Goal: Task Accomplishment & Management: Manage account settings

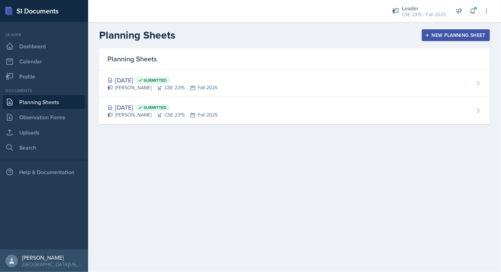
click at [432, 32] on div "New Planning Sheet" at bounding box center [455, 35] width 59 height 6
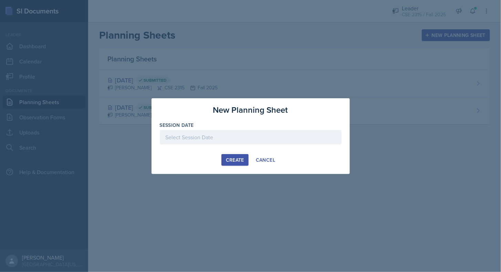
click at [244, 140] on div at bounding box center [251, 137] width 182 height 14
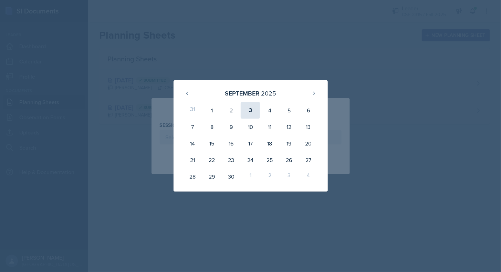
click at [251, 113] on div "3" at bounding box center [250, 110] width 19 height 17
type input "[DATE]"
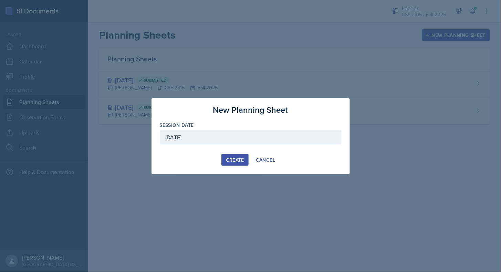
click at [236, 158] on div "Create" at bounding box center [235, 160] width 18 height 6
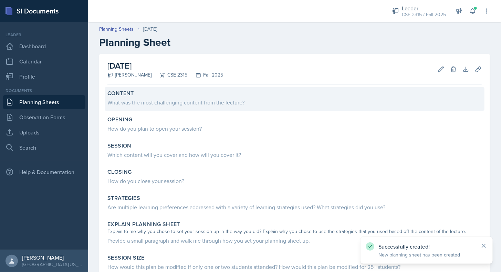
click at [203, 101] on div "What was the most challenging content from the lecture?" at bounding box center [294, 102] width 374 height 8
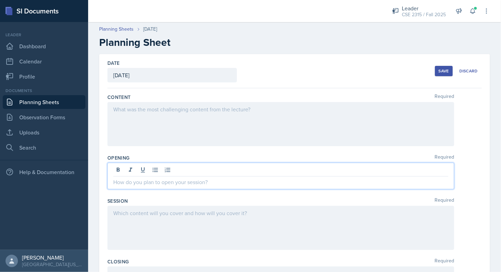
click at [153, 165] on div at bounding box center [280, 176] width 347 height 27
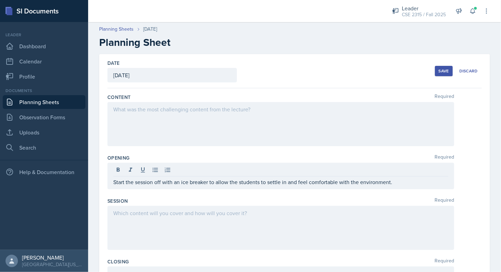
click at [138, 202] on div "Session Required" at bounding box center [294, 200] width 374 height 7
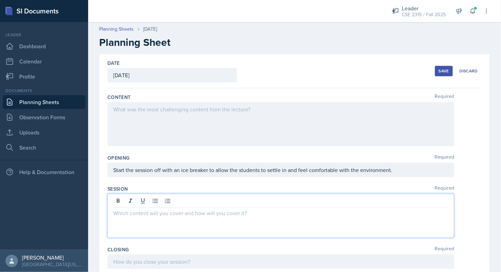
click at [138, 202] on div at bounding box center [280, 216] width 347 height 44
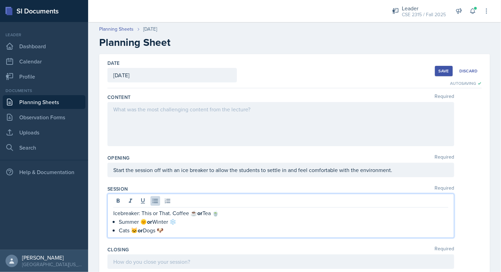
click at [174, 214] on p "Icebreaker: This or That. Coffee ☕ or Tea 🍵" at bounding box center [280, 213] width 335 height 9
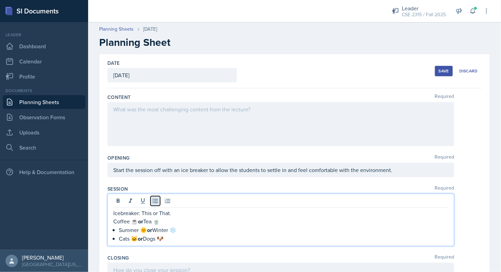
click at [155, 203] on icon at bounding box center [155, 200] width 7 height 7
click at [175, 211] on p "Icebreaker: This or That." at bounding box center [280, 213] width 335 height 8
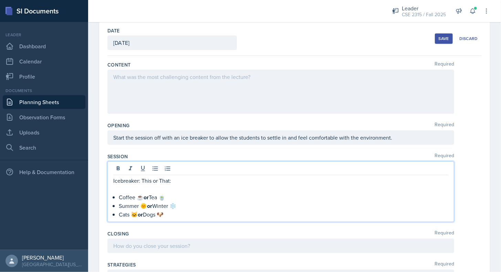
scroll to position [33, 0]
click at [177, 217] on div "Icebreaker: This or That: Coffee ☕ or Tea 🍵 Summer 🌞 or Winter ❄️ Cats 🐱 or Dog…" at bounding box center [280, 190] width 347 height 61
click at [174, 215] on p "Cats 🐱 or Dogs 🐶" at bounding box center [284, 213] width 330 height 9
click at [181, 202] on p "Summer 🌞 or Winter ❄️" at bounding box center [284, 205] width 330 height 9
click at [171, 198] on p "Coffee ☕ or Tea 🍵" at bounding box center [284, 196] width 330 height 9
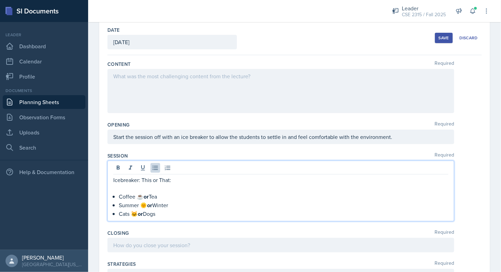
click at [141, 196] on p "Coffee ☕ or Tea" at bounding box center [284, 196] width 330 height 9
click at [147, 206] on p "Summer 🌞 or Winter" at bounding box center [284, 205] width 330 height 9
click at [137, 212] on p "Cats 🐱 or Dogs" at bounding box center [284, 213] width 330 height 9
click at [150, 211] on p "Cats or Dogs" at bounding box center [284, 213] width 330 height 9
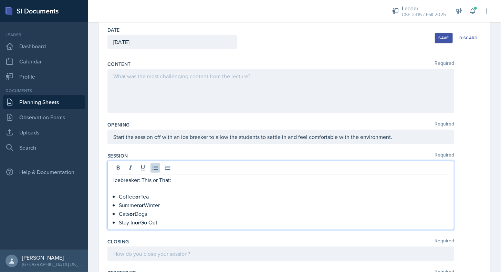
click at [181, 219] on p "Stay In or Go Out" at bounding box center [284, 222] width 330 height 9
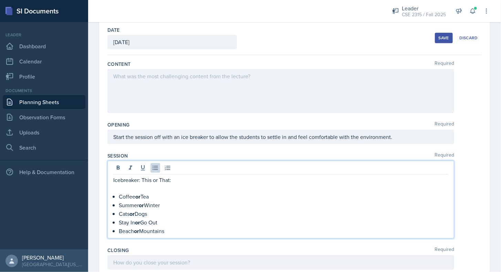
click at [197, 227] on p "Beach or Mountains" at bounding box center [284, 231] width 330 height 9
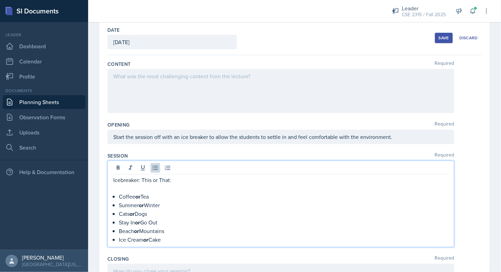
click at [198, 238] on p "Ice Cream or Cake" at bounding box center [284, 239] width 330 height 9
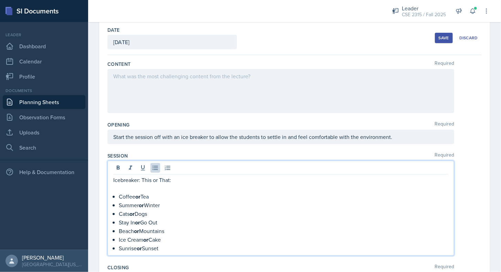
click at [174, 244] on p "Sunrise or Sunset" at bounding box center [284, 248] width 330 height 9
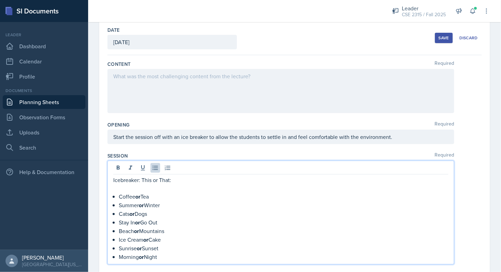
click at [180, 252] on p "Morning or Night" at bounding box center [284, 256] width 330 height 9
click at [170, 262] on p "City or Nature" at bounding box center [284, 265] width 330 height 9
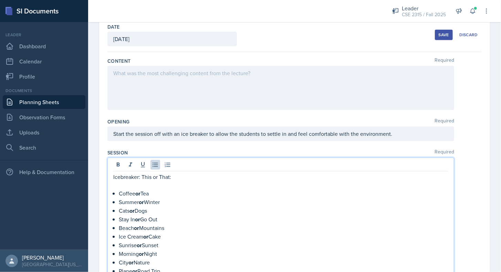
scroll to position [103, 0]
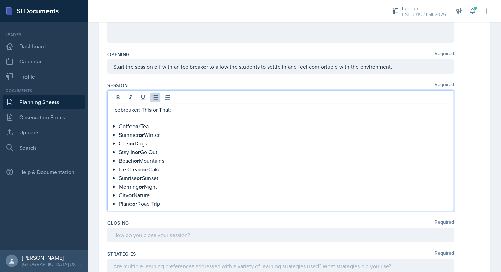
click at [193, 200] on p "Plane or Road Trip" at bounding box center [284, 203] width 330 height 9
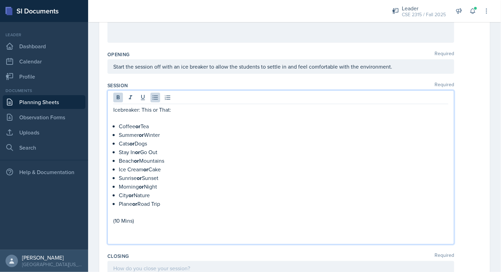
drag, startPoint x: 120, startPoint y: 125, endPoint x: 164, endPoint y: 125, distance: 44.4
click at [164, 125] on p "Coffee or Tea" at bounding box center [284, 126] width 330 height 9
copy p "Coffee or Tea"
click at [164, 125] on p "Coffee or Tea" at bounding box center [284, 126] width 330 height 9
drag, startPoint x: 120, startPoint y: 133, endPoint x: 174, endPoint y: 132, distance: 53.7
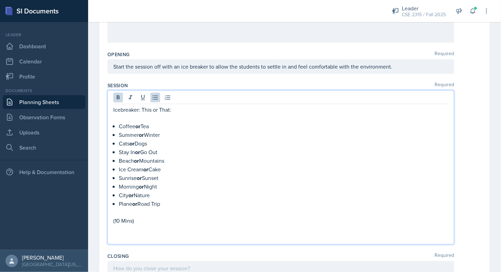
click at [174, 132] on p "Summer or Winter" at bounding box center [284, 135] width 330 height 9
copy p "Summer or Winter"
click at [174, 132] on p "Summer or Winter" at bounding box center [284, 135] width 330 height 9
drag, startPoint x: 154, startPoint y: 143, endPoint x: 118, endPoint y: 145, distance: 36.2
click at [118, 145] on div "Icebreaker: This or That: Coffee or Tea Summer or Winter Cats or Dogs Stay In o…" at bounding box center [280, 173] width 335 height 136
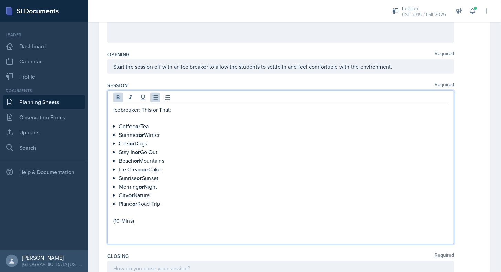
copy p "Cats or Dogs"
click at [118, 145] on div "Icebreaker: This or That: Coffee or Tea Summer or Winter Cats or Dogs Stay In o…" at bounding box center [280, 173] width 335 height 136
drag, startPoint x: 163, startPoint y: 149, endPoint x: 120, endPoint y: 152, distance: 43.2
click at [120, 152] on p "Stay In or Go Out" at bounding box center [284, 152] width 330 height 9
copy p "Stay In or Go Out"
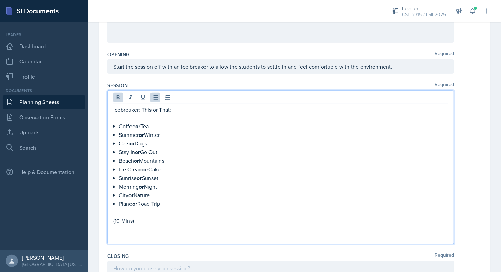
click at [120, 152] on p "Stay In or Go Out" at bounding box center [284, 152] width 330 height 9
drag, startPoint x: 166, startPoint y: 158, endPoint x: 119, endPoint y: 161, distance: 46.9
click at [119, 161] on p "Beach or Mountains" at bounding box center [284, 160] width 330 height 9
copy p "Beach or Mountains"
click at [147, 165] on strong "or" at bounding box center [145, 169] width 5 height 8
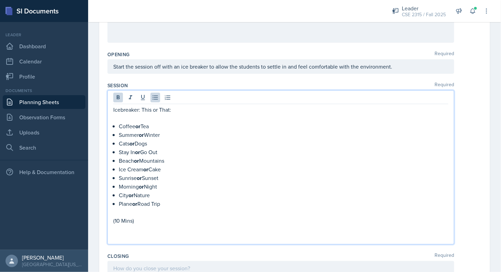
drag, startPoint x: 168, startPoint y: 166, endPoint x: 116, endPoint y: 169, distance: 51.7
click at [116, 169] on div "Icebreaker: This or That: Coffee or Tea Summer or Winter Cats or Dogs Stay In o…" at bounding box center [280, 173] width 335 height 136
copy p "Ice Cream or Cake"
click at [135, 167] on p "Ice Cream or Cake" at bounding box center [284, 169] width 330 height 9
drag, startPoint x: 167, startPoint y: 174, endPoint x: 114, endPoint y: 175, distance: 53.4
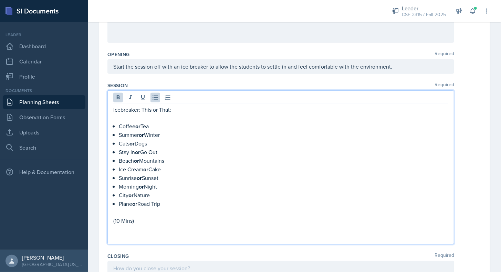
click at [119, 175] on li "Sunrise or Sunset" at bounding box center [284, 178] width 330 height 9
copy p "Sunrise or Sunset"
click at [119, 175] on li "Sunrise or Sunset" at bounding box center [284, 178] width 330 height 9
drag, startPoint x: 160, startPoint y: 181, endPoint x: 120, endPoint y: 183, distance: 40.0
click at [120, 183] on p "Morning or Night" at bounding box center [284, 186] width 330 height 9
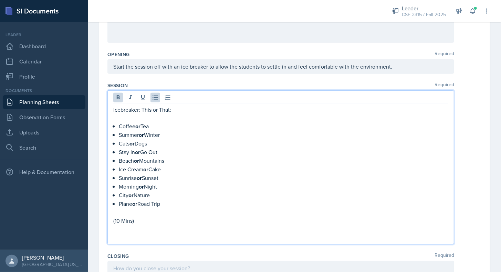
copy p "Morning or Night"
click at [120, 183] on p "Morning or Night" at bounding box center [284, 186] width 330 height 9
drag, startPoint x: 152, startPoint y: 191, endPoint x: 117, endPoint y: 194, distance: 34.5
click at [117, 194] on div "Icebreaker: This or That: Coffee or Tea Summer or Winter Cats or Dogs Stay In o…" at bounding box center [280, 173] width 335 height 136
copy p "City or Nature"
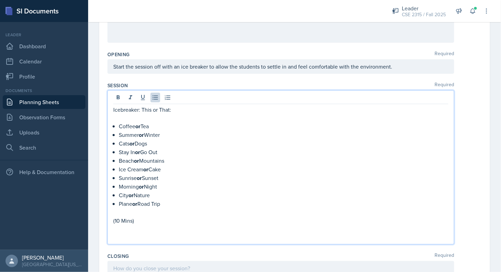
click at [117, 194] on div "Icebreaker: This or That: Coffee or Tea Summer or Winter Cats or Dogs Stay In o…" at bounding box center [280, 173] width 335 height 136
drag, startPoint x: 164, startPoint y: 200, endPoint x: 119, endPoint y: 200, distance: 45.5
click at [119, 200] on p "Plane or Road Trip" at bounding box center [284, 203] width 330 height 9
copy p "Plane or Road Trip"
click at [119, 200] on p "Plane or Road Trip" at bounding box center [284, 203] width 330 height 9
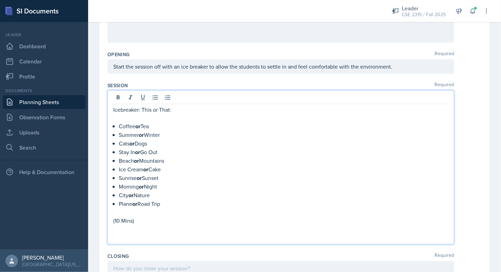
click at [134, 233] on p at bounding box center [280, 237] width 335 height 8
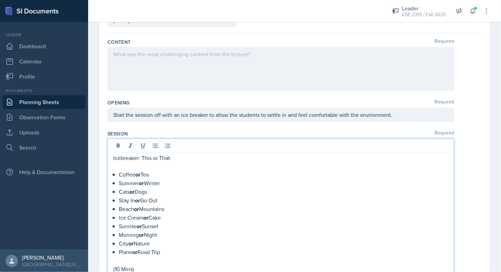
scroll to position [54, 0]
click at [140, 158] on p "Icebreaker: This or That:" at bounding box center [280, 158] width 335 height 8
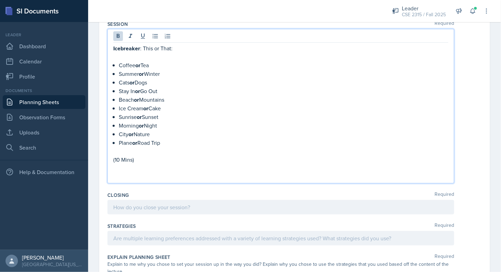
scroll to position [172, 0]
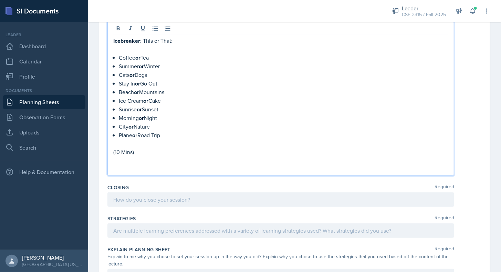
click at [123, 165] on p at bounding box center [280, 168] width 335 height 8
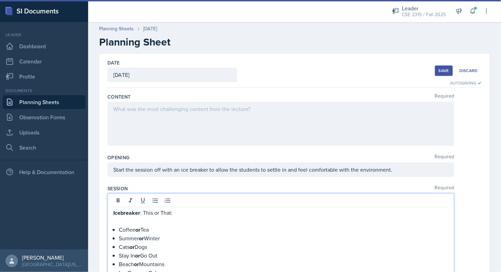
scroll to position [0, 0]
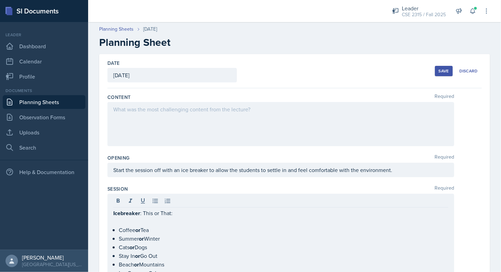
click at [138, 122] on div at bounding box center [280, 124] width 347 height 44
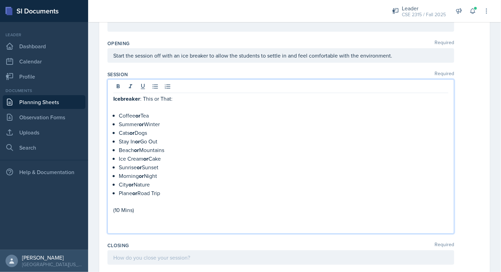
scroll to position [126, 0]
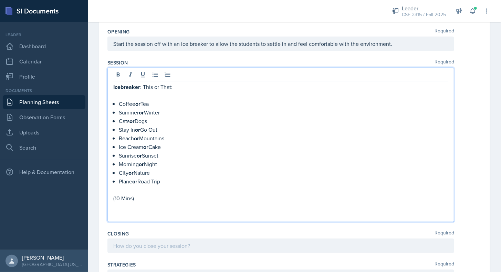
click at [132, 210] on p at bounding box center [280, 214] width 335 height 8
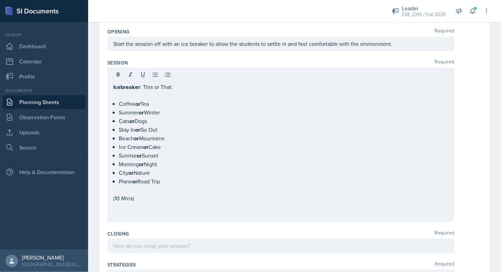
scroll to position [0, 0]
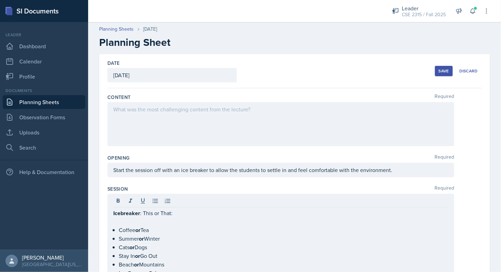
click at [198, 130] on div at bounding box center [280, 124] width 347 height 44
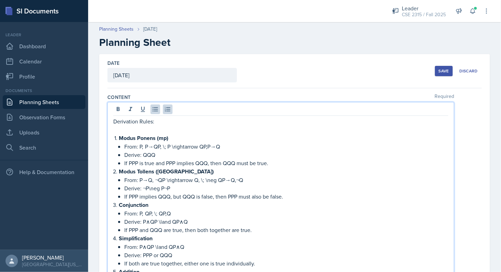
scroll to position [28, 0]
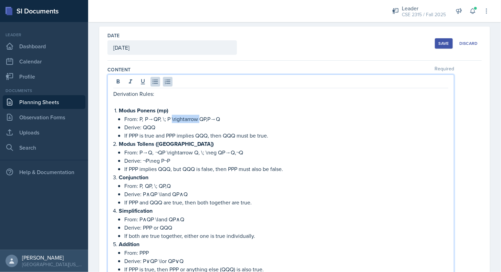
drag, startPoint x: 199, startPoint y: 118, endPoint x: 171, endPoint y: 120, distance: 27.2
click at [171, 120] on p "From: P,  P→QP, \; P \rightarrow QP,P→Q" at bounding box center [286, 119] width 324 height 8
drag, startPoint x: 157, startPoint y: 119, endPoint x: 196, endPoint y: 119, distance: 38.2
click at [196, 119] on p "From: P,  P→QP, \; P ->QP,P→Q" at bounding box center [286, 119] width 324 height 8
click at [167, 125] on p "Derive: QQQ" at bounding box center [286, 127] width 324 height 8
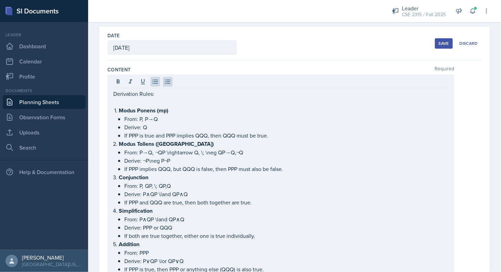
click at [139, 134] on p "If PPP is true and PPP implies QQQ, then QQQ must be true." at bounding box center [286, 135] width 324 height 8
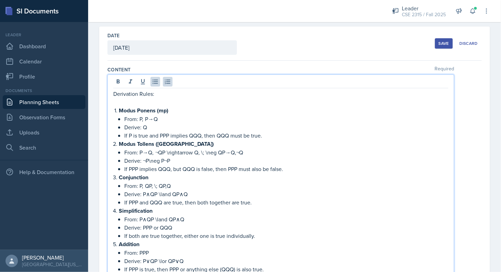
click at [168, 132] on p "If P is true and PPP implies QQQ, then QQQ must be true." at bounding box center [286, 135] width 324 height 8
click at [194, 134] on p "If P is true and P implies QQQ, then QQQ must be true." at bounding box center [286, 135] width 324 height 8
click at [213, 136] on p "If P is true and P implies Q, then QQQ must be true." at bounding box center [286, 135] width 324 height 8
click at [165, 152] on p "From: P→Q,  ¬QP \rightarrow Q, \; \neg QP→Q,¬Q" at bounding box center [286, 152] width 324 height 8
drag, startPoint x: 162, startPoint y: 150, endPoint x: 250, endPoint y: 148, distance: 88.2
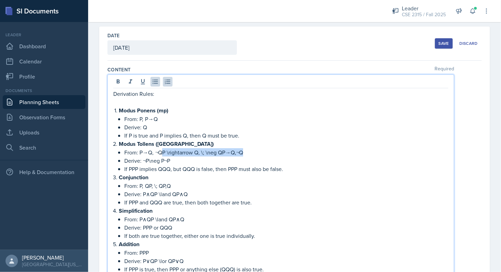
click at [250, 148] on p "From: P→Q,  ¬QP \rightarrow Q, \; \neg QP→Q,¬Q" at bounding box center [286, 152] width 324 height 8
drag, startPoint x: 149, startPoint y: 158, endPoint x: 174, endPoint y: 158, distance: 25.5
click at [174, 158] on p "Derive: ¬P\neg P¬P" at bounding box center [286, 160] width 324 height 8
drag, startPoint x: 132, startPoint y: 168, endPoint x: 137, endPoint y: 168, distance: 5.9
click at [137, 168] on p "If PPP implies QQQ, but QQQ is false, then PPP must also be false." at bounding box center [286, 169] width 324 height 8
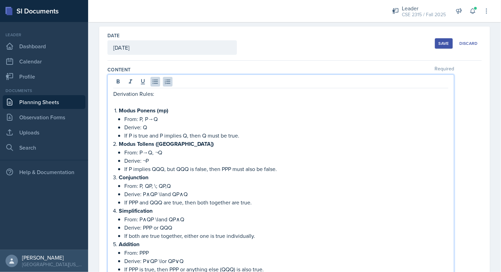
click at [163, 167] on p "If P implies QQQ, but QQQ is false, then PPP must also be false." at bounding box center [286, 169] width 324 height 8
click at [178, 167] on p "If P implies Q, but QQQ is false, then PPP must also be false." at bounding box center [286, 169] width 324 height 8
click at [212, 168] on p "If P implies Q, but Q is false, then PPP must also be false." at bounding box center [286, 169] width 324 height 8
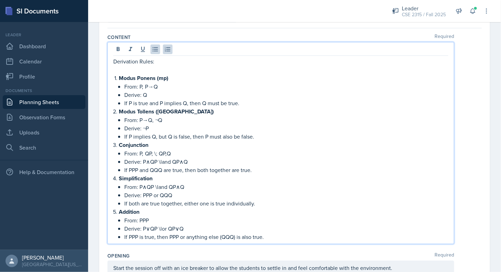
scroll to position [60, 0]
drag, startPoint x: 149, startPoint y: 150, endPoint x: 178, endPoint y: 149, distance: 28.6
click at [178, 149] on p "From: P,  QP, \; QP,Q" at bounding box center [286, 153] width 324 height 8
drag, startPoint x: 155, startPoint y: 159, endPoint x: 194, endPoint y: 160, distance: 38.9
click at [194, 160] on p "Derive: P∧QP \land QP∧Q" at bounding box center [286, 161] width 324 height 8
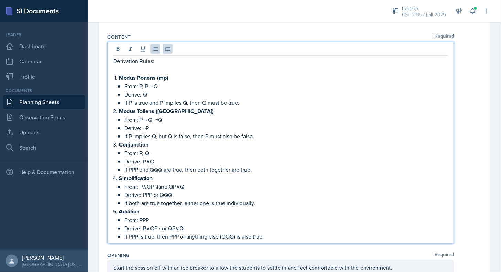
click at [138, 168] on p "If PPP and QQQ are true, then both together are true." at bounding box center [286, 169] width 324 height 8
click at [157, 168] on p "If P and QQQ are true, then both together are true." at bounding box center [286, 169] width 324 height 8
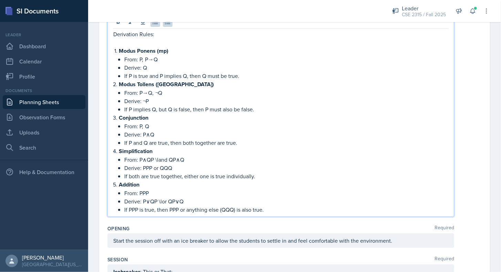
scroll to position [88, 0]
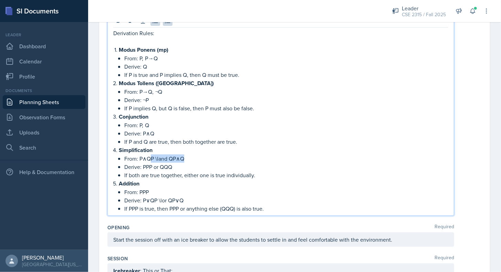
drag, startPoint x: 149, startPoint y: 157, endPoint x: 188, endPoint y: 156, distance: 38.9
click at [188, 156] on p "From: P∧QP \land QP∧Q" at bounding box center [286, 158] width 324 height 8
click at [151, 163] on p "Derive: PPP or QQQ" at bounding box center [286, 167] width 324 height 8
click at [167, 164] on p "Derive: P or QQQ" at bounding box center [286, 167] width 324 height 8
click at [148, 188] on p "From: PPP" at bounding box center [286, 192] width 324 height 8
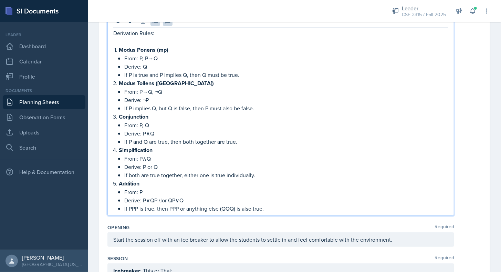
click at [156, 197] on p "Derive: P∨QP \lor QP∨Q" at bounding box center [286, 200] width 324 height 8
drag, startPoint x: 155, startPoint y: 197, endPoint x: 189, endPoint y: 195, distance: 34.2
click at [189, 196] on p "Derive: P∨QP \lor QP∨Q" at bounding box center [286, 200] width 324 height 8
click at [137, 207] on p "If PPP is true, then PPP or anything else (QQQ) is also true." at bounding box center [286, 208] width 324 height 8
click at [171, 204] on p "If P is true, then PPP or anything else (QQQ) is also true." at bounding box center [286, 208] width 324 height 8
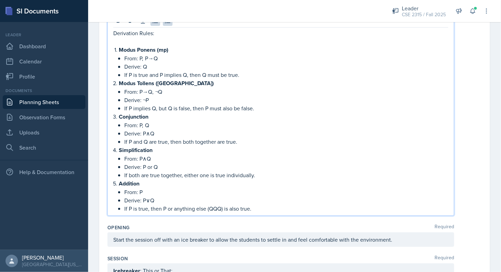
click at [223, 206] on p "If P is true, then P or anything else (QQQ) is also true." at bounding box center [286, 208] width 324 height 8
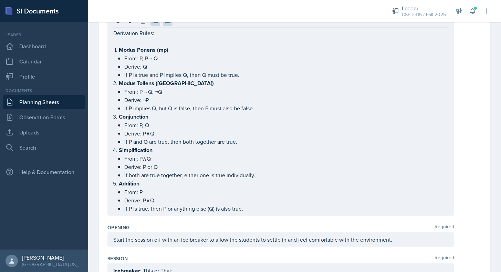
click at [212, 226] on div "Opening Required" at bounding box center [294, 227] width 374 height 7
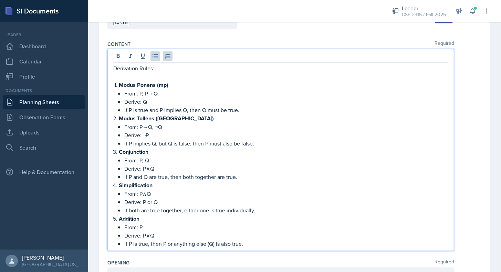
scroll to position [65, 0]
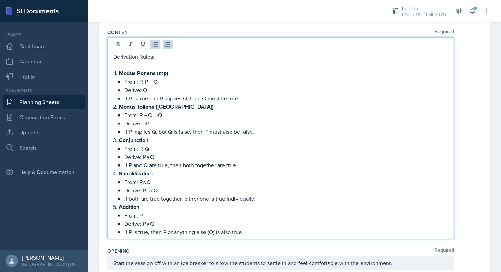
click at [257, 232] on p "If P is true, then P or anything else (Q) is also true." at bounding box center [286, 232] width 324 height 8
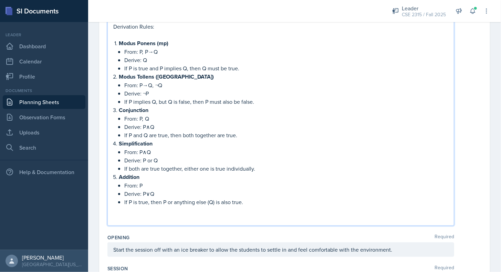
scroll to position [95, 0]
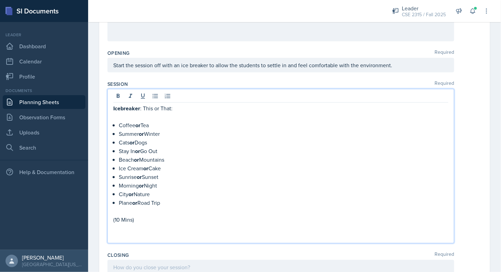
click at [149, 232] on p at bounding box center [280, 236] width 335 height 8
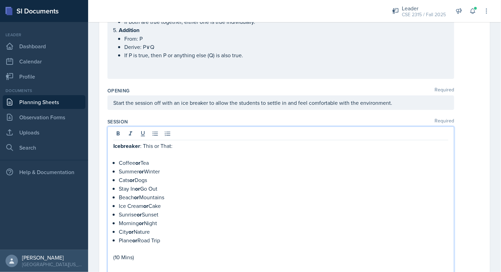
scroll to position [238, 0]
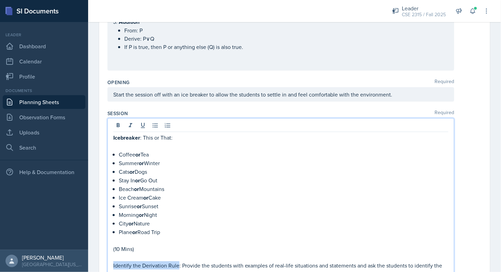
drag, startPoint x: 113, startPoint y: 257, endPoint x: 178, endPoint y: 258, distance: 64.7
click at [178, 261] on p "Identify the Derivation Rule: Provide the students with examples of real-life s…" at bounding box center [280, 269] width 335 height 17
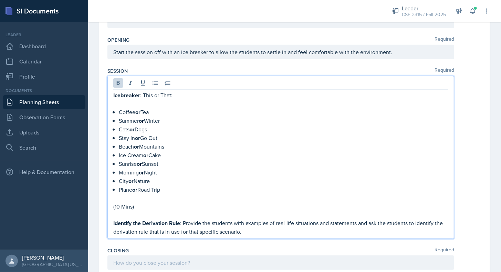
scroll to position [281, 0]
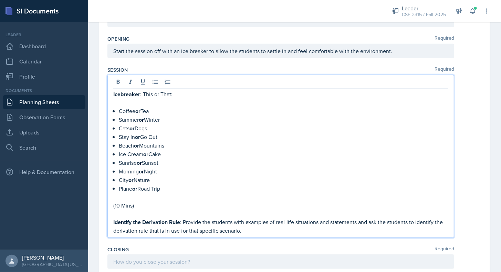
click at [265, 224] on p "Identify the Derivation Rule : Provide the students with examples of real-life …" at bounding box center [280, 226] width 335 height 17
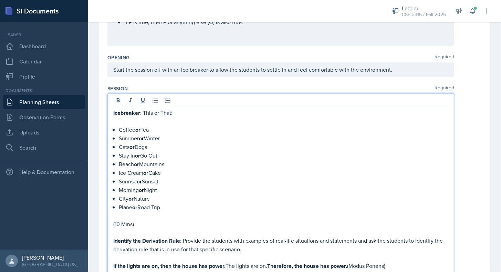
scroll to position [271, 0]
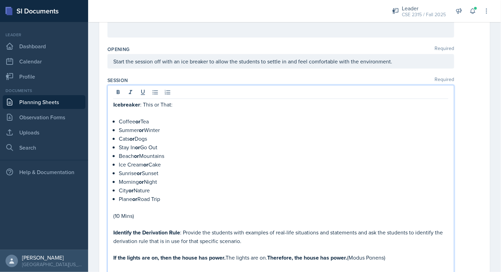
click at [258, 262] on p at bounding box center [280, 274] width 335 height 8
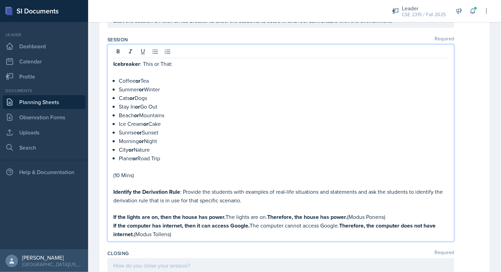
scroll to position [311, 0]
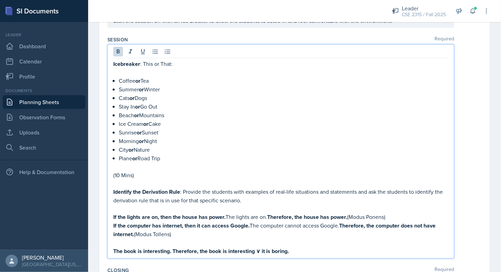
click at [260, 247] on strong "The book is interesting. Therefore, the book is interesting ∨ it is boring." at bounding box center [201, 251] width 176 height 8
click at [296, 247] on p "The book is interesting. Therefore, the book is interesting, or it is short." at bounding box center [280, 251] width 335 height 9
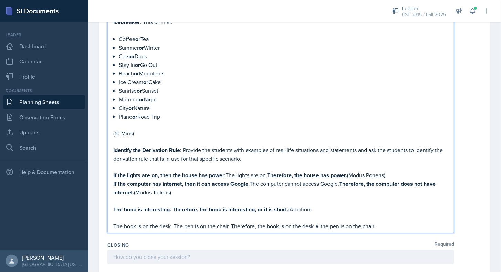
scroll to position [353, 0]
click at [317, 221] on p "The book is on the desk. The pen is on the chair. Therefore, the book is on the…" at bounding box center [280, 225] width 335 height 8
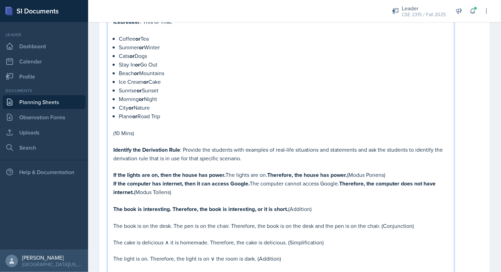
click at [152, 196] on p at bounding box center [280, 200] width 335 height 8
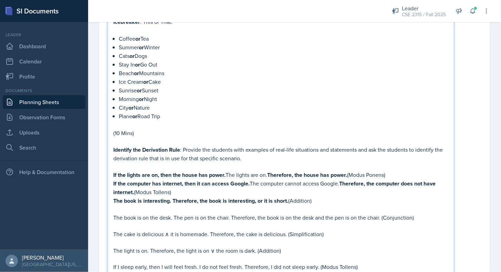
click at [144, 205] on p at bounding box center [280, 209] width 335 height 8
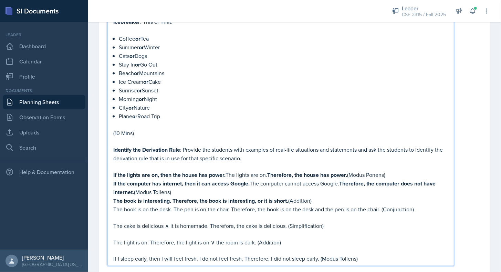
click at [137, 213] on p at bounding box center [280, 217] width 335 height 8
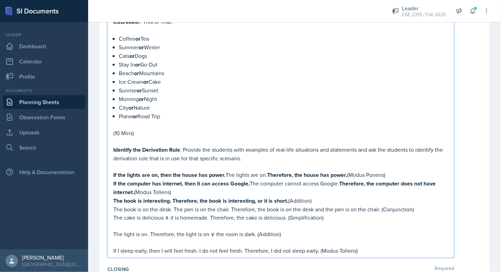
click at [135, 221] on p at bounding box center [280, 225] width 335 height 8
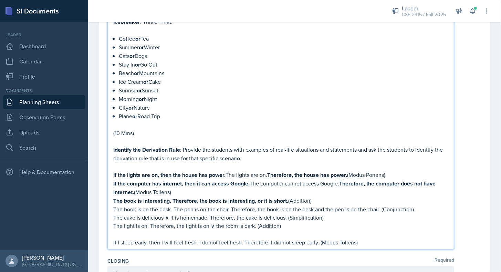
click at [135, 230] on p at bounding box center [280, 234] width 335 height 8
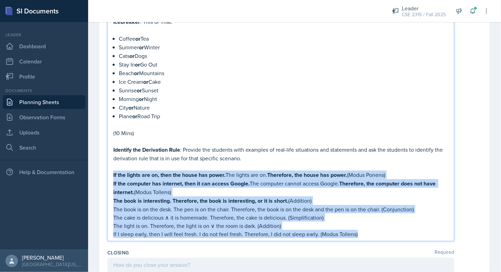
drag, startPoint x: 359, startPoint y: 222, endPoint x: 101, endPoint y: 166, distance: 263.7
click at [101, 166] on div "Date [DATE] [DATE] 31 1 2 3 4 5 6 7 8 9 10 11 12 13 14 15 16 17 18 19 20 21 22 …" at bounding box center [294, 92] width 391 height 783
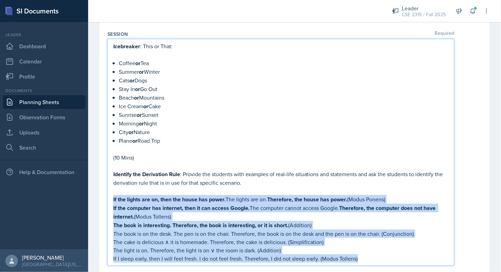
scroll to position [304, 0]
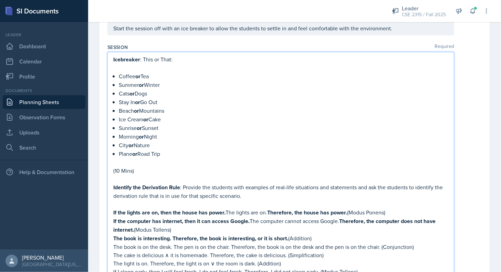
click at [268, 81] on p "Summer or Winter" at bounding box center [284, 85] width 330 height 9
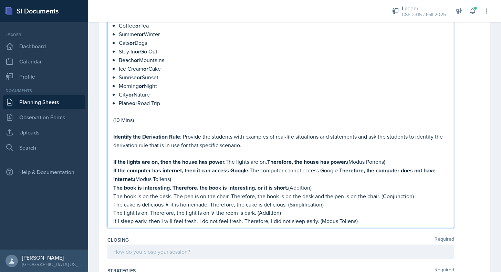
scroll to position [354, 0]
click at [141, 167] on strong "If the computer has internet, then it can access Google." at bounding box center [181, 171] width 136 height 8
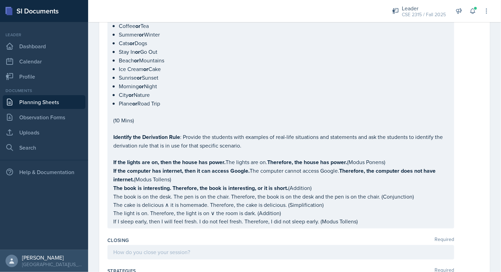
drag, startPoint x: 113, startPoint y: 133, endPoint x: 195, endPoint y: 155, distance: 85.0
click at [195, 155] on div "Icebreaker : This or That: Coffee or Tea Summer or Winter Cats or Dogs Stay In …" at bounding box center [280, 115] width 347 height 227
drag, startPoint x: 113, startPoint y: 155, endPoint x: 316, endPoint y: 202, distance: 208.5
click at [316, 202] on div "Icebreaker : This or That: Coffee or Tea Summer or Winter Cats or Dogs Stay In …" at bounding box center [280, 109] width 347 height 239
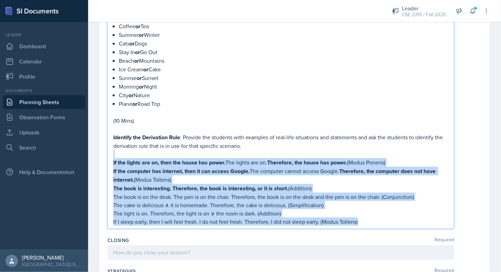
drag, startPoint x: 358, startPoint y: 212, endPoint x: 110, endPoint y: 148, distance: 256.6
click at [110, 148] on div "Icebreaker : This or That: Coffee or Tea Summer or Winter Cats or Dogs Stay In …" at bounding box center [280, 109] width 347 height 239
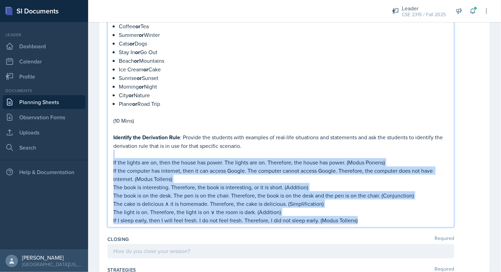
click at [367, 216] on p "If I sleep early, then I will feel fresh. I do not feel fresh. Therefore, I did…" at bounding box center [280, 220] width 335 height 8
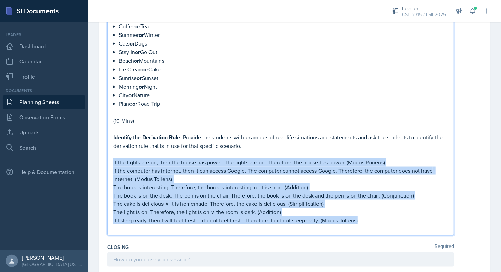
drag, startPoint x: 365, startPoint y: 212, endPoint x: 109, endPoint y: 152, distance: 263.5
click at [109, 152] on div "Icebreaker : This or That: Coffee or Tea Summer or Winter Cats or Dogs Stay In …" at bounding box center [280, 113] width 347 height 246
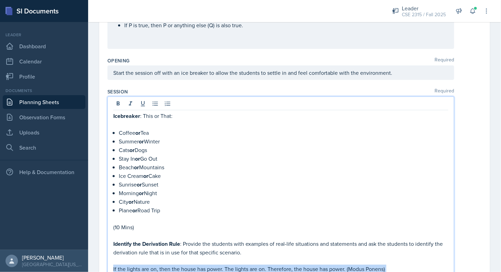
scroll to position [260, 0]
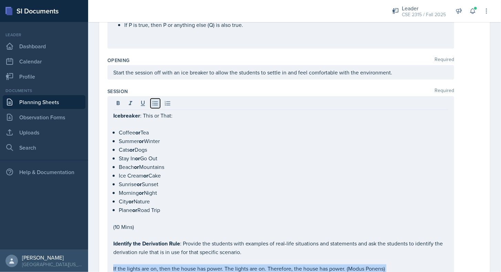
click at [152, 101] on icon at bounding box center [155, 103] width 7 height 7
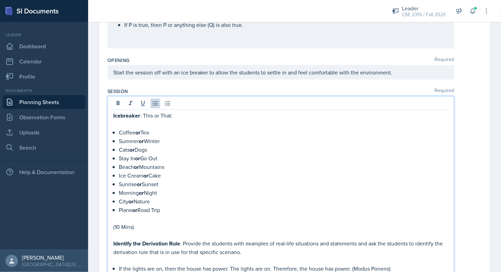
click at [186, 81] on div "Opening Required Start the session off with an ice breaker to allow the student…" at bounding box center [294, 69] width 374 height 31
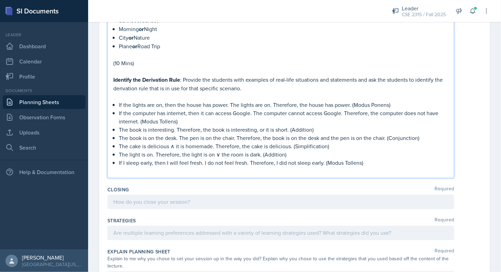
click at [176, 167] on p at bounding box center [280, 171] width 335 height 8
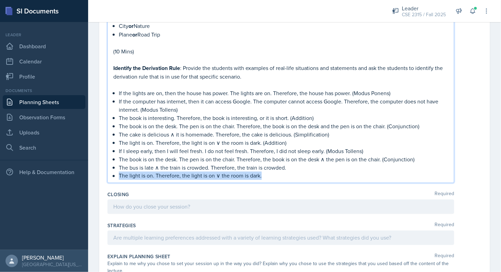
drag, startPoint x: 271, startPoint y: 168, endPoint x: 289, endPoint y: 161, distance: 19.7
click at [289, 161] on ul "If the lights are on, then the house has power. The lights are on. Therefore, t…" at bounding box center [284, 134] width 330 height 91
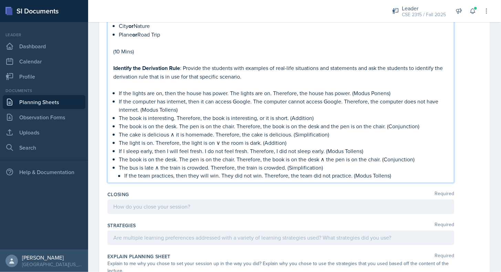
click at [355, 163] on p "The bus is late ∧ the train is crowded. Therefore, the train is crowded. (Simpl…" at bounding box center [284, 167] width 330 height 8
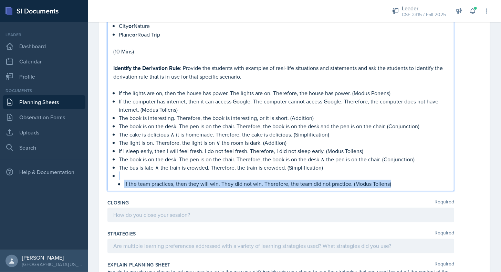
drag, startPoint x: 396, startPoint y: 181, endPoint x: 396, endPoint y: 171, distance: 10.0
click at [396, 171] on div "Icebreaker : This or That: Coffee or Tea Summer or Winter Cats or Dogs Stay In …" at bounding box center [280, 56] width 347 height 270
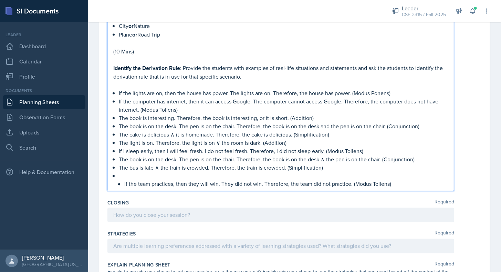
click at [124, 180] on li "If the team practices, then they will win. They did not win. Therefore, the tea…" at bounding box center [286, 184] width 324 height 8
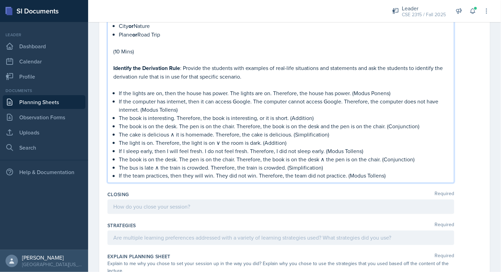
click at [385, 171] on p "If the team practices, then they will win. They did not win. Therefore, the tea…" at bounding box center [284, 175] width 330 height 8
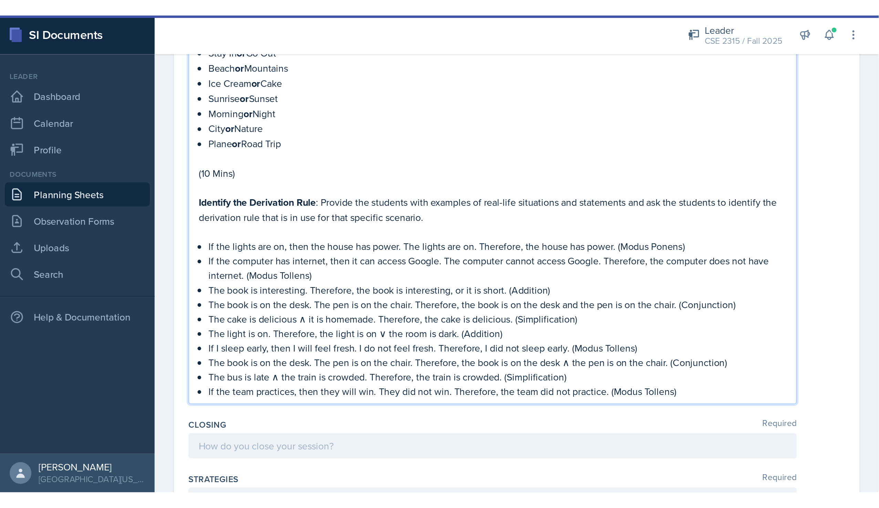
scroll to position [396, 0]
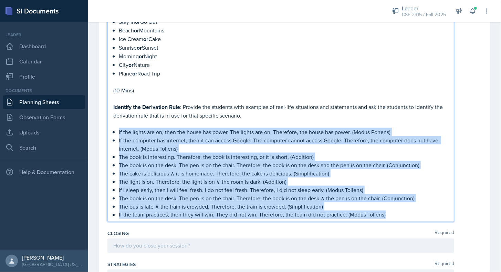
drag, startPoint x: 390, startPoint y: 205, endPoint x: 112, endPoint y: 128, distance: 288.1
click at [112, 128] on div "Icebreaker : This or That: Coffee or Tea Summer or Winter Cats or Dogs Stay In …" at bounding box center [280, 91] width 347 height 262
click at [219, 210] on p "If the team practices, then they will win. They did not win. Therefore, the tea…" at bounding box center [284, 214] width 330 height 8
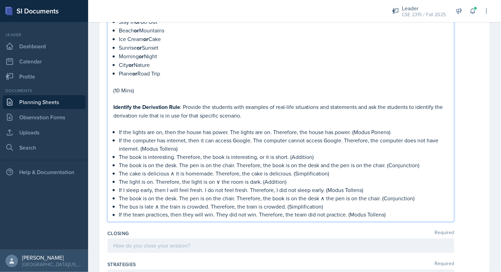
click at [393, 210] on p "If the team practices, then they will win. They did not win. Therefore, the tea…" at bounding box center [284, 214] width 330 height 8
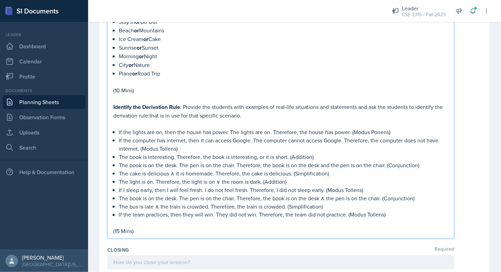
click at [198, 94] on p at bounding box center [280, 98] width 335 height 8
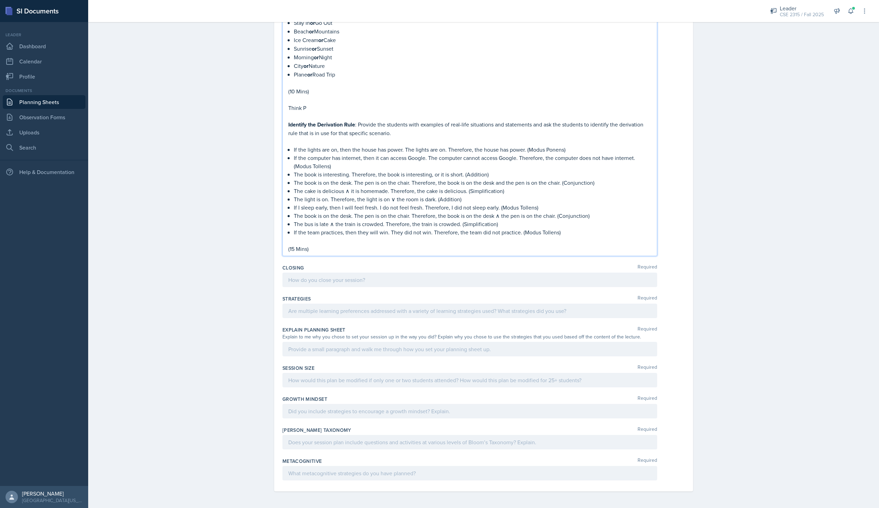
scroll to position [395, 0]
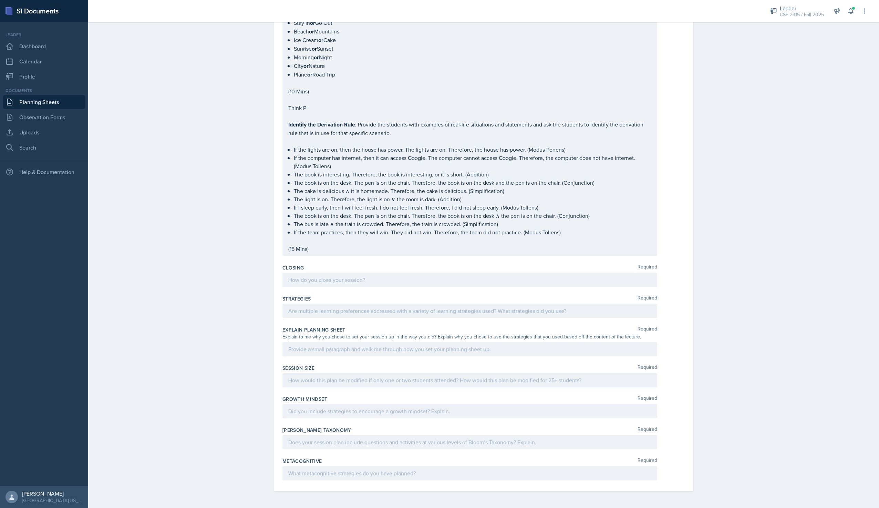
click at [393, 262] on div "Closing Required" at bounding box center [483, 267] width 402 height 7
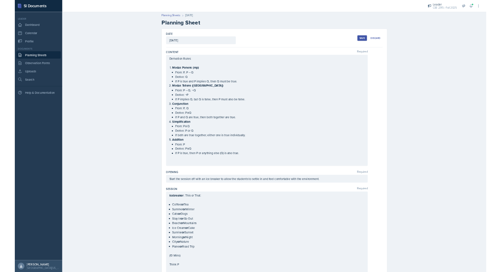
scroll to position [0, 0]
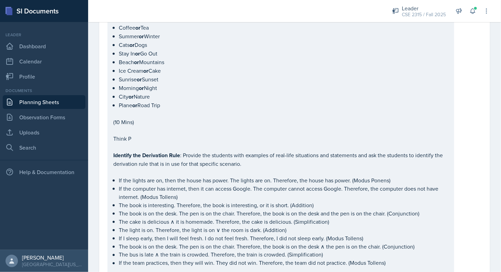
click at [200, 134] on p "Think P" at bounding box center [280, 138] width 335 height 8
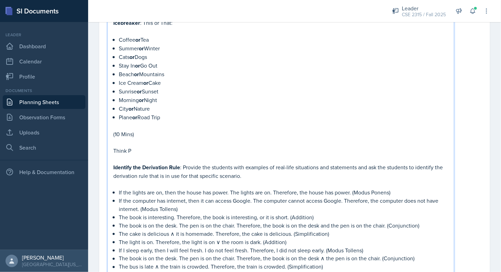
scroll to position [364, 0]
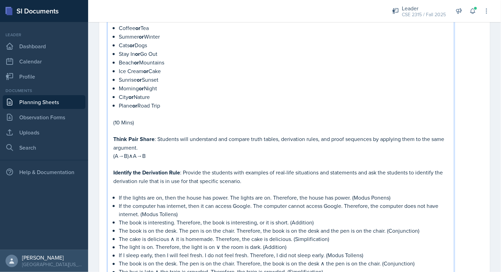
click at [161, 138] on p "Think Pair Share : Students will understand and compare truth tables, derivatio…" at bounding box center [280, 143] width 335 height 17
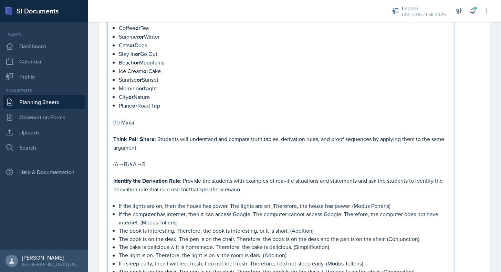
click at [153, 160] on p "(A→B)∧A→B" at bounding box center [280, 164] width 335 height 8
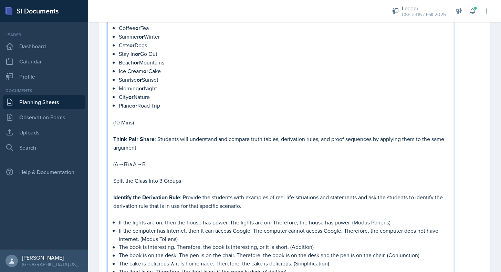
click at [164, 176] on p "Split the Class Into 3 Groups" at bounding box center [280, 180] width 335 height 8
click at [179, 176] on p "Split the Class Into Groups" at bounding box center [280, 180] width 335 height 8
click at [186, 176] on p "Split the Class into Groups." at bounding box center [280, 180] width 335 height 8
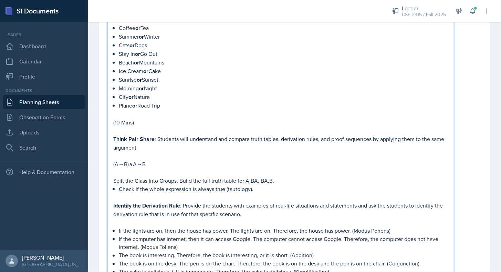
click at [120, 185] on p "Check if the whole expression is always true (tautology)." at bounding box center [284, 189] width 330 height 8
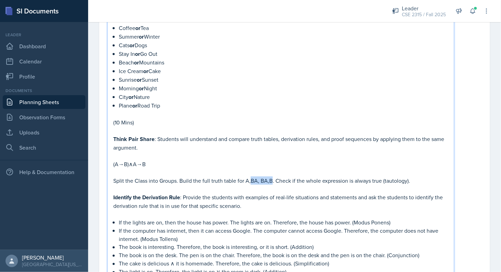
drag, startPoint x: 250, startPoint y: 174, endPoint x: 269, endPoint y: 174, distance: 19.3
click at [269, 176] on p "Split the Class into Groups. Build the full truth table for A,BA, BA,B. Check i…" at bounding box center [280, 180] width 335 height 8
click at [394, 176] on p "Split the Class into Groups. Build the full truth table for A, B. Check if the …" at bounding box center [280, 180] width 335 height 8
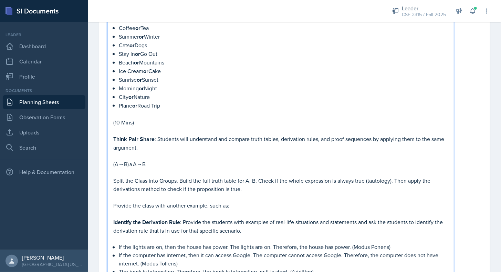
drag, startPoint x: 232, startPoint y: 198, endPoint x: 112, endPoint y: 193, distance: 120.3
click at [112, 193] on div "Icebreaker : This or That: Coffee or Tea Summer or Winter Cats or Dogs Stay In …" at bounding box center [280, 173] width 347 height 362
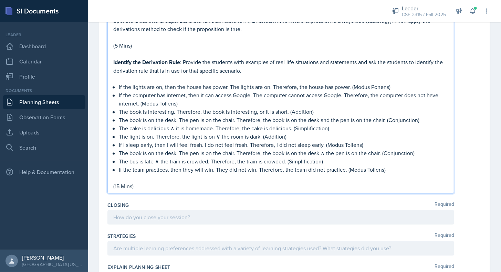
scroll to position [524, 0]
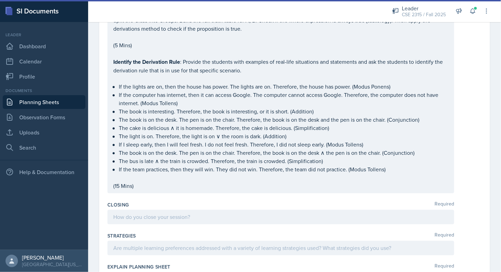
click at [152, 182] on div "Icebreaker : This or That: Coffee or Tea Summer or Winter Cats or Dogs Stay In …" at bounding box center [280, 13] width 347 height 362
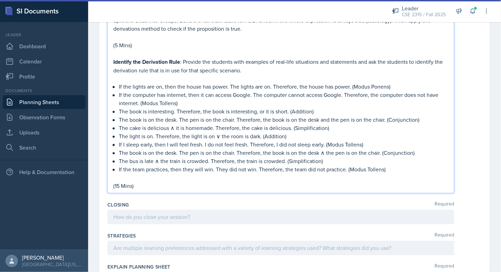
click at [146, 182] on p "(15 Mins)" at bounding box center [280, 186] width 335 height 8
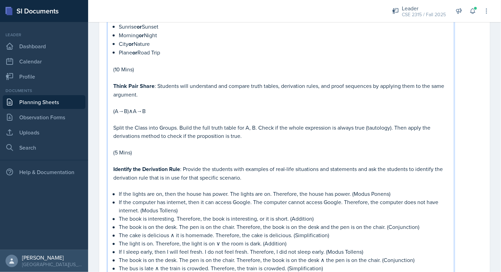
scroll to position [416, 0]
click at [258, 127] on p "Split the Class into Groups. Build the full truth table for A, B. Check if the …" at bounding box center [280, 132] width 335 height 17
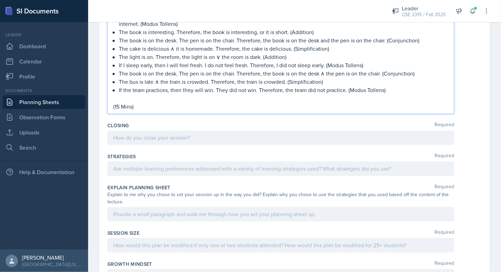
scroll to position [602, 0]
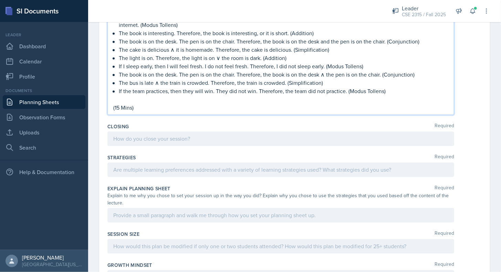
click at [153, 104] on p "(15 Mins)" at bounding box center [280, 108] width 335 height 8
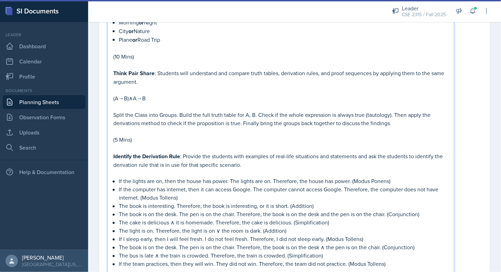
scroll to position [411, 0]
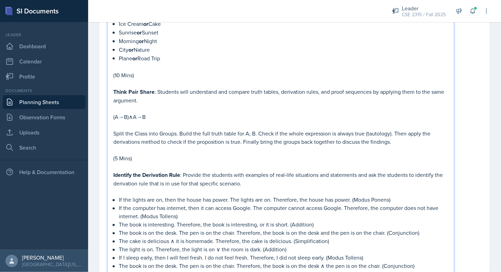
click at [394, 134] on p "Split the Class into Groups. Build the full truth table for A, B. Check if the …" at bounding box center [280, 137] width 335 height 17
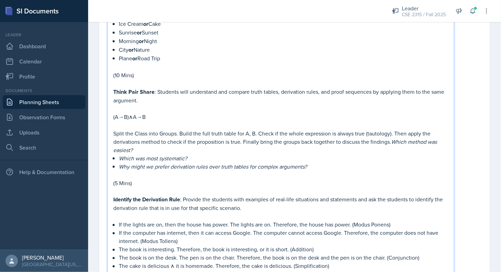
click at [122, 154] on em "Which was most systematic?" at bounding box center [153, 158] width 68 height 8
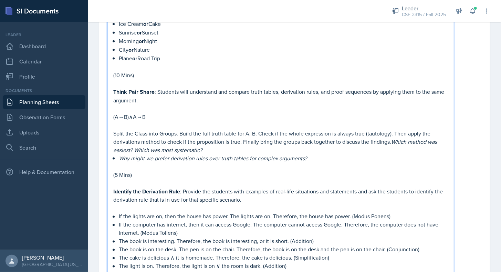
click at [120, 154] on em "Why might we prefer derivation rules over truth tables for complex arguments?" at bounding box center [213, 158] width 188 height 8
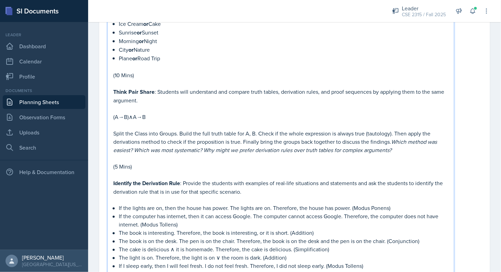
click at [392, 133] on p "Split the Class into Groups. Build the full truth table for A, B. Check if the …" at bounding box center [280, 141] width 335 height 25
click at [305, 143] on em "Which method was easiest? Which was most systematic? Why might we prefer deriva…" at bounding box center [274, 146] width 322 height 16
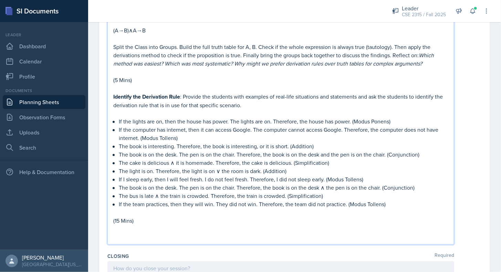
scroll to position [498, 0]
click at [163, 233] on p at bounding box center [280, 237] width 335 height 8
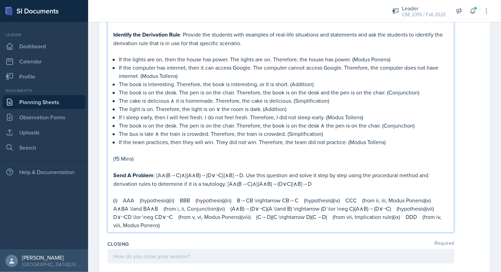
scroll to position [560, 0]
click at [170, 196] on p "(i) AAA (hypothesis)(ii) BBB (hypothesis)(iii) B→CB \rightarrow CB→C (hypothesi…" at bounding box center [280, 212] width 335 height 33
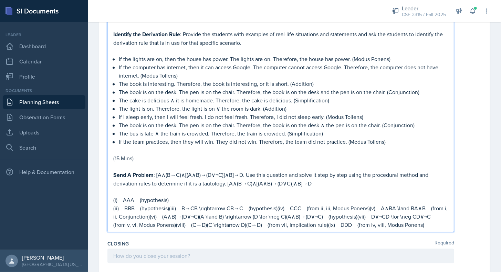
click at [167, 204] on p "(ii) BBB (hypothesis)(iii) B→CB \rightarrow CB→C (hypothesis)(iv) CCC (from ii,…" at bounding box center [280, 216] width 335 height 25
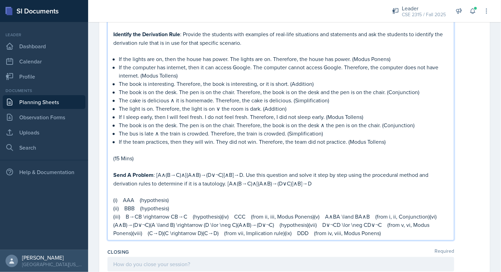
click at [134, 196] on p "(i) AAA (hypothesis)" at bounding box center [280, 200] width 335 height 8
click at [134, 204] on p "(ii) BBB (hypothesis)" at bounding box center [280, 208] width 335 height 8
drag, startPoint x: 137, startPoint y: 209, endPoint x: 174, endPoint y: 209, distance: 36.8
click at [174, 212] on p "(iii) B→CB \rightarrow CB→C (hypothesis)(iv) CCC (from ii, iii, Modus Ponens)(v…" at bounding box center [280, 224] width 335 height 25
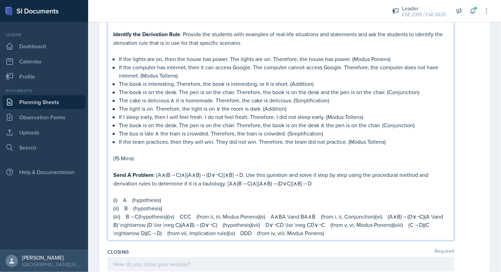
click at [166, 212] on p "(iii) B→C(hypothesis)(iv) CCC (from ii, iii, Modus Ponens)(v) A∧BA \land BA∧B (…" at bounding box center [280, 224] width 335 height 25
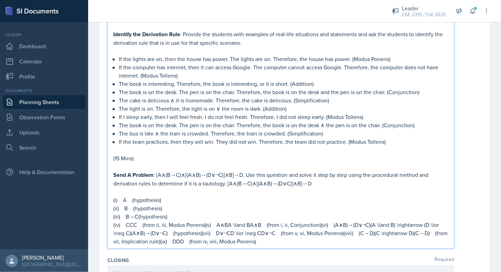
click at [134, 221] on p "(iv) CCC (from ii, iii, Modus Ponens)(v) A∧BA \land BA∧B (from i, ii, Conjuncti…" at bounding box center [280, 233] width 335 height 25
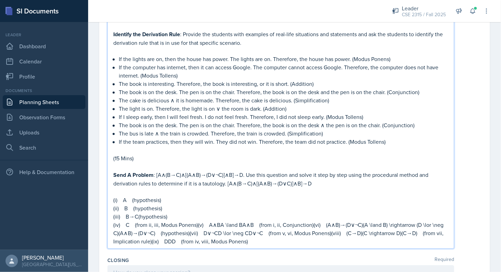
click at [197, 221] on p "(iv) C (from ii, iii, Modus Ponens)(v) A∧BA \land BA∧B (from i, ii, Conjunction…" at bounding box center [280, 233] width 335 height 25
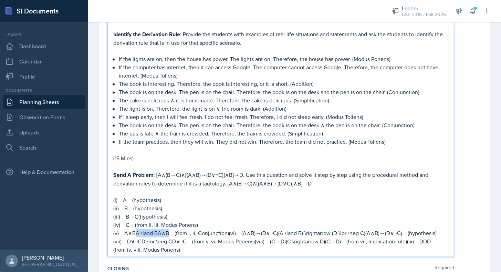
drag, startPoint x: 134, startPoint y: 225, endPoint x: 169, endPoint y: 225, distance: 34.4
click at [169, 229] on p "(v) A∧BA \land BA∧B (from i, ii, Conjunction)(vi) (A∧B)→(D∨¬C)(A \land B) \righ…" at bounding box center [280, 241] width 335 height 25
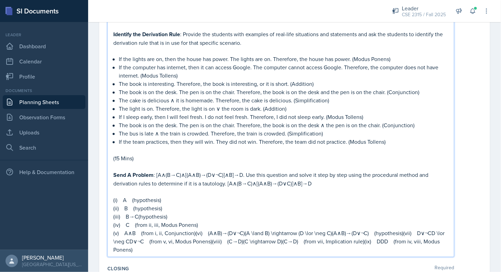
click at [169, 229] on p "(v) A∧B (from i, ii, Conjunction)(vi) (A∧B)→(D∨¬C)(A \land B) \rightarrow (D \l…" at bounding box center [280, 241] width 335 height 25
click at [195, 229] on p "(v) A∧B (from i, ii, Conjunction)(vi) (A∧B)→(D∨¬C)(A \land B) \rightarrow (D \l…" at bounding box center [280, 241] width 335 height 25
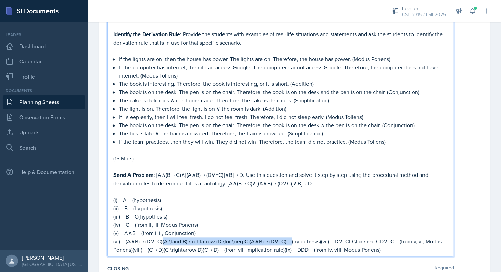
drag, startPoint x: 162, startPoint y: 234, endPoint x: 289, endPoint y: 232, distance: 127.4
click at [289, 237] on p "(vi) (A∧B)→(D∨¬C)(A \land B) \rightarrow (D \lor \neg C)(A∧B)→(D∨¬C) (hypothesi…" at bounding box center [280, 245] width 335 height 17
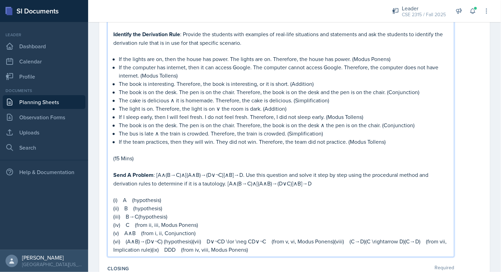
click at [193, 237] on p "(vi) (A∧B)→(D∨¬C) (hypothesis)(vii) D∨¬CD \lor \neg CD∨¬C (from v, vi, Modus Po…" at bounding box center [280, 245] width 335 height 17
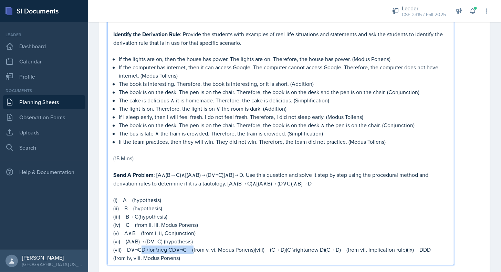
drag, startPoint x: 141, startPoint y: 241, endPoint x: 194, endPoint y: 242, distance: 52.7
click at [194, 246] on p "(vii) D∨¬CD \lor \neg CD∨¬C (from v, vi, Modus Ponens)(viii) (C→D)(C \rightarro…" at bounding box center [280, 254] width 335 height 17
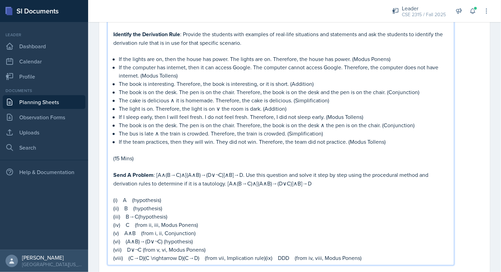
scroll to position [599, 0]
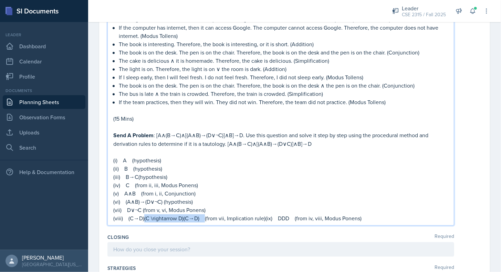
drag, startPoint x: 142, startPoint y: 210, endPoint x: 201, endPoint y: 209, distance: 58.9
click at [201, 214] on p "(viii) (C→D)(C \rightarrow D)(C→D) (from vii, Implication rule)(ix) DDD (from i…" at bounding box center [280, 218] width 335 height 8
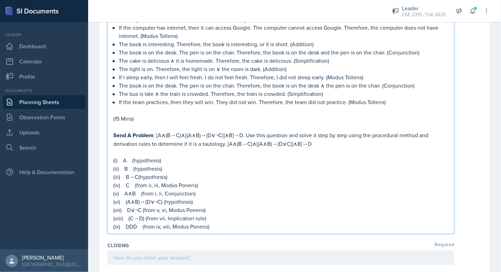
click at [137, 222] on p "(ix) DDD (from iv, viii, Modus Ponens)" at bounding box center [280, 226] width 335 height 8
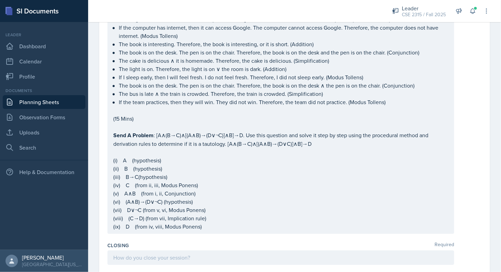
click at [187, 239] on div "Closing Required" at bounding box center [294, 254] width 374 height 31
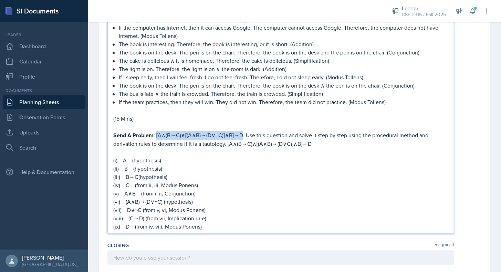
drag, startPoint x: 156, startPoint y: 130, endPoint x: 241, endPoint y: 128, distance: 84.7
click at [241, 131] on p "Send A Problem : [A∧(B→C)∧[(A∧B)→(D∨¬C)]∧B]→D. Use this question and solve it s…" at bounding box center [280, 139] width 335 height 17
click at [211, 139] on p "Send A Problem : [A∧(B→C)∧[(A∧B)→(D∨¬C)]∧B]→D. Use this question and solve it s…" at bounding box center [280, 139] width 335 height 17
click at [127, 148] on p at bounding box center [280, 152] width 335 height 8
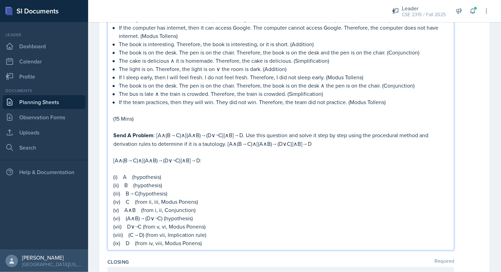
scroll to position [642, 0]
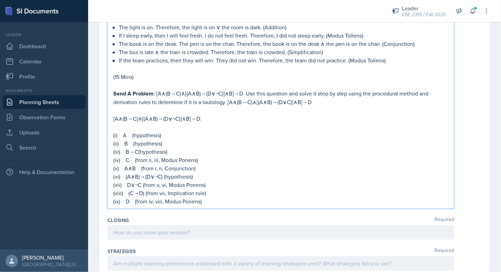
click at [205, 197] on p "(ix) D (from iv, viii, Modus Ponens)" at bounding box center [280, 201] width 335 height 8
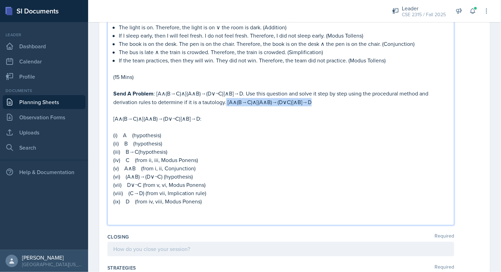
drag, startPoint x: 225, startPoint y: 94, endPoint x: 314, endPoint y: 94, distance: 89.2
click at [314, 94] on p "Send A Problem : [A∧(B→C)∧[(A∧B)→(D∨¬C)]∧B]→D. Use this question and solve it s…" at bounding box center [280, 97] width 335 height 17
click at [148, 213] on p at bounding box center [280, 217] width 335 height 8
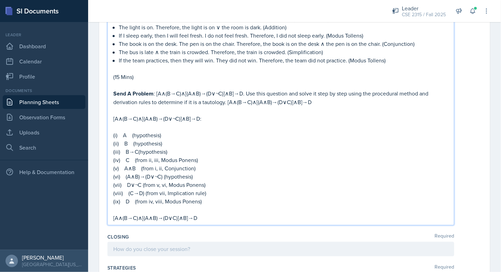
click at [211, 213] on p "[A∧(B→C)∧[(A∧B)→(D∨C)]∧B]→D" at bounding box center [280, 217] width 335 height 8
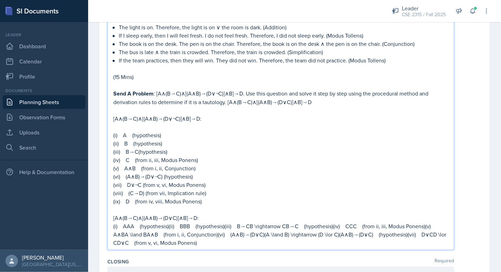
click at [133, 222] on p "(i) AAA (hypothesis)(ii) BBB (hypothesis)(iii) B→CB \rightarrow CB→C (hypothesi…" at bounding box center [280, 234] width 335 height 25
click at [159, 222] on p "(i) A (hypothesis)(ii) BBB (hypothesis)(iii) B→CB \rightarrow CB→C (hypothesis)…" at bounding box center [280, 234] width 335 height 25
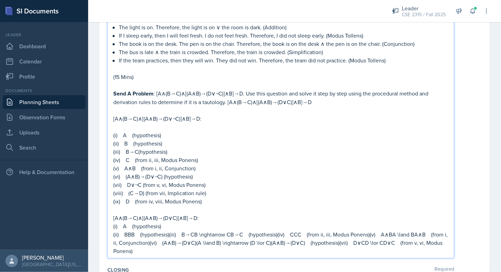
click at [134, 230] on p "(ii) BBB (hypothesis)(iii) B→CB \rightarrow CB→C (hypothesis)(iv) CCC (from ii,…" at bounding box center [280, 242] width 335 height 25
click at [161, 230] on p "(ii) B (hypothesis)(iii) B→CB \rightarrow CB→C (hypothesis)(iv) CCC (from ii, i…" at bounding box center [280, 242] width 335 height 25
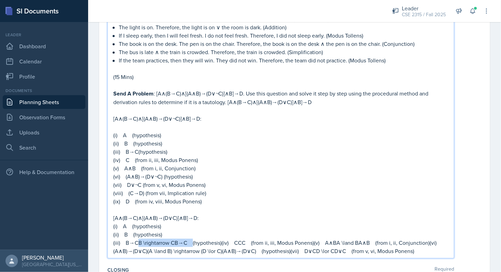
drag, startPoint x: 137, startPoint y: 235, endPoint x: 191, endPoint y: 232, distance: 54.2
click at [191, 238] on p "(iii) B→CB \rightarrow CB→C (hypothesis)(iv) CCC (from ii, iii, Modus Ponens)(v…" at bounding box center [280, 246] width 335 height 17
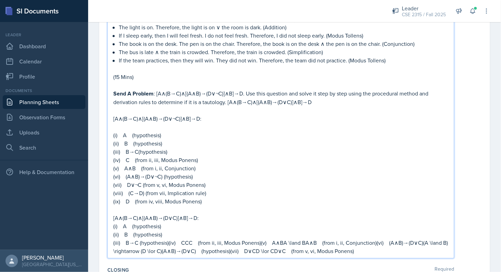
click at [166, 238] on p "(iii) B→C (hypothesis)(iv) CCC (from ii, iii, Modus Ponens)(v) A∧BA \land BA∧B …" at bounding box center [280, 246] width 335 height 17
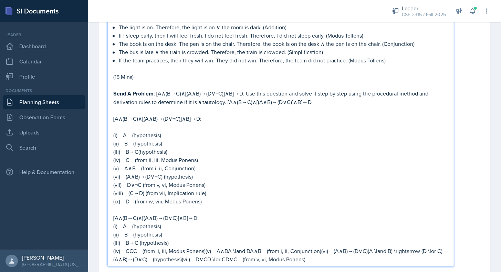
click at [137, 247] on p "(iv) CCC (from ii, iii, Modus Ponens)(v) A∧BA \land BA∧B (from i, ii, Conjuncti…" at bounding box center [280, 255] width 335 height 17
drag, startPoint x: 197, startPoint y: 244, endPoint x: 238, endPoint y: 242, distance: 41.0
click at [238, 247] on p "(iv) C (from ii, iii, Modus Ponens)(v) A∧BA \land BA∧B (from i, ii, Conjunction…" at bounding box center [280, 255] width 335 height 17
click at [199, 247] on p "(iv) C (from ii, iii, Modus Ponens)(v) A∧BA \land BA∧B (from i, ii, Conjunction…" at bounding box center [280, 255] width 335 height 17
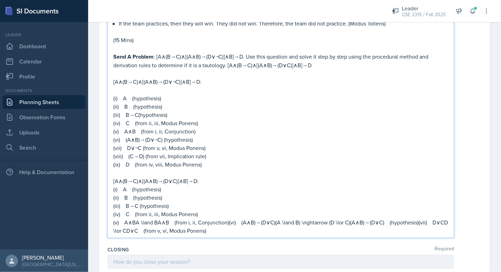
scroll to position [679, 0]
drag, startPoint x: 135, startPoint y: 213, endPoint x: 174, endPoint y: 215, distance: 38.9
click at [174, 218] on p "(v) A∧BA \land BA∧B (from i, ii, Conjunction)(vi) (A∧B)→(D∨C)(A \land B) \right…" at bounding box center [280, 226] width 335 height 17
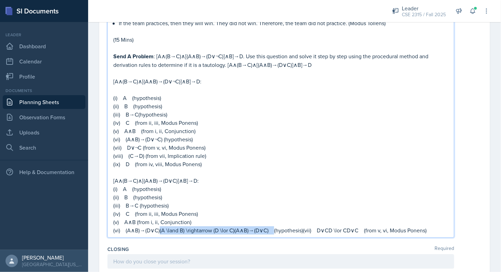
drag, startPoint x: 159, startPoint y: 223, endPoint x: 270, endPoint y: 218, distance: 111.3
click at [270, 226] on p "(vi) (A∧B)→(D∨C)(A \land B) \rightarrow (D \lor C)(A∧B)→(D∨C) (hypothesis)(vii)…" at bounding box center [280, 230] width 335 height 8
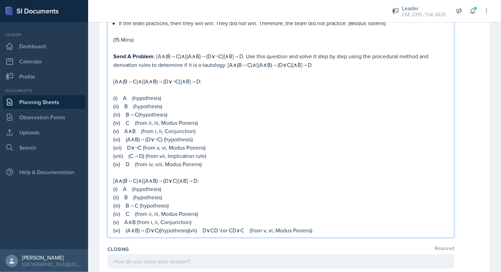
click at [188, 226] on p "(vi) (A∧B)→(D∨C)(hypothesis)(vii) D∨CD \lor CD∨C (from v, vi, Modus Ponens)" at bounding box center [280, 230] width 335 height 8
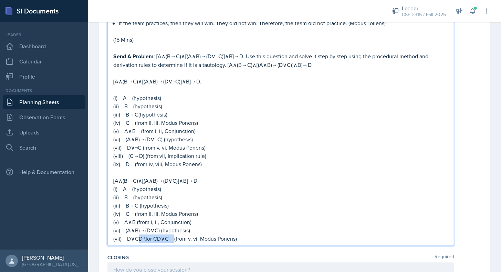
drag, startPoint x: 138, startPoint y: 230, endPoint x: 174, endPoint y: 229, distance: 35.1
click at [174, 234] on p "(vii) D∨CD \lor CD∨C (from v, vi, Modus Ponens)" at bounding box center [280, 238] width 335 height 8
click at [207, 234] on p "(vii) D∨C(from v, vi, Modus Ponens)" at bounding box center [280, 238] width 335 height 8
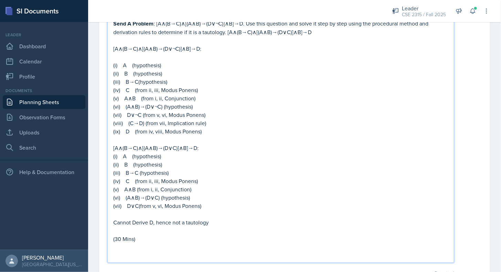
scroll to position [718, 0]
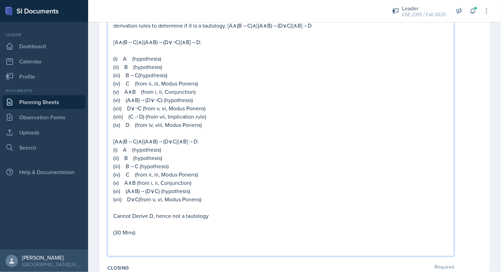
click at [209, 195] on p "(vii) D∨C(from v, vi, Modus Ponens)" at bounding box center [280, 199] width 335 height 8
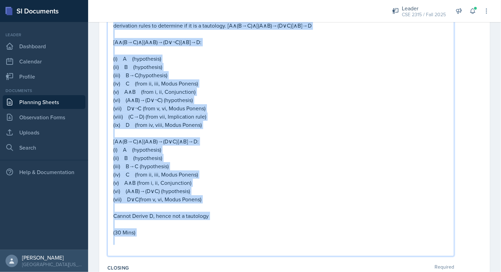
click at [209, 195] on p "(vii) D∨C(from v, vi, Modus Ponens)" at bounding box center [280, 199] width 335 height 8
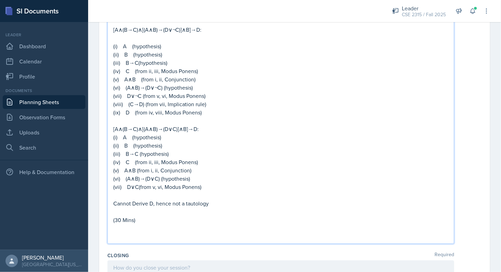
scroll to position [731, 0]
click at [131, 232] on p at bounding box center [280, 236] width 335 height 8
click at [161, 232] on p "Valid or Invalid :" at bounding box center [280, 236] width 335 height 9
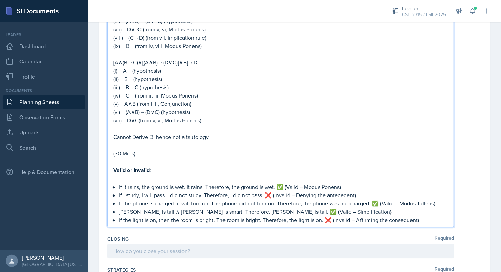
scroll to position [799, 0]
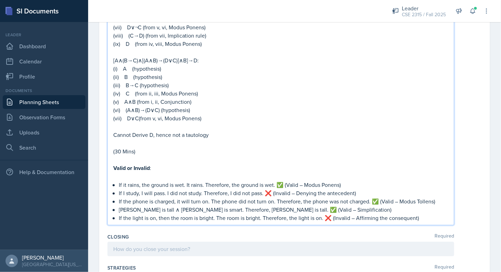
click at [283, 180] on p "If it rains, the ground is wet. It rains. Therefore, the ground is wet. ✅ (Vali…" at bounding box center [284, 184] width 330 height 8
click at [271, 189] on p "If I study, I will pass. I did not study. Therefore, I did not pass. ❌ (Invalid…" at bounding box center [284, 193] width 330 height 8
click at [378, 197] on p "If the phone is charged, it will turn on. The phone did not turn on. Therefore,…" at bounding box center [284, 201] width 330 height 8
click at [249, 205] on p "[PERSON_NAME] is tall ∧ [PERSON_NAME] is smart. Therefore, [PERSON_NAME] is tal…" at bounding box center [284, 209] width 330 height 8
click at [331, 213] on p "If the light is on, then the room is bright. The room is bright. Therefore, the…" at bounding box center [284, 217] width 330 height 8
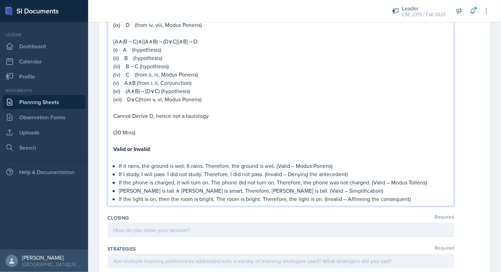
scroll to position [821, 0]
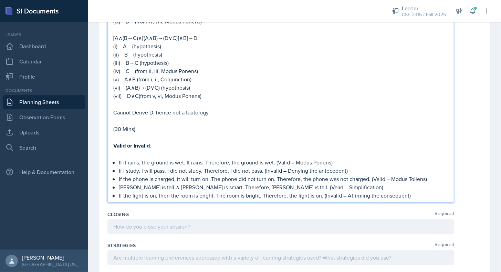
click at [429, 191] on p "If the light is on, then the room is bright. The room is bright. Therefore, the…" at bounding box center [284, 195] width 330 height 8
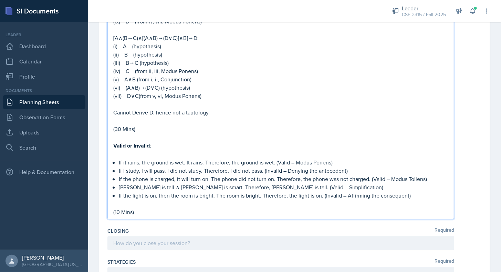
click at [371, 255] on div "Strategies Required" at bounding box center [294, 270] width 374 height 31
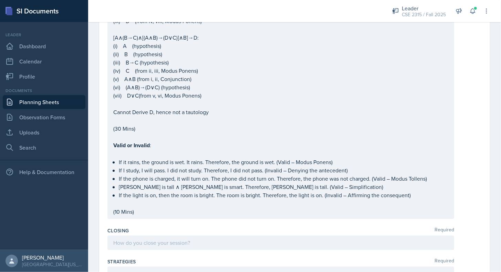
click at [373, 235] on div at bounding box center [280, 242] width 347 height 14
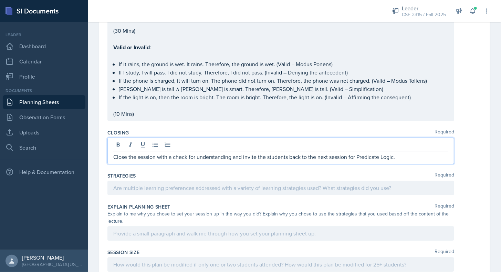
scroll to position [915, 0]
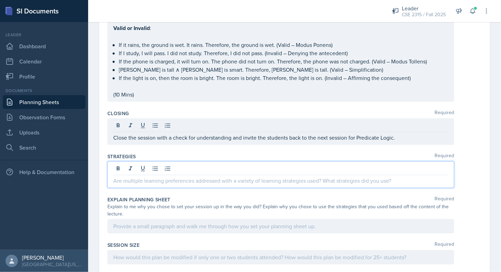
click at [181, 176] on p at bounding box center [280, 180] width 335 height 8
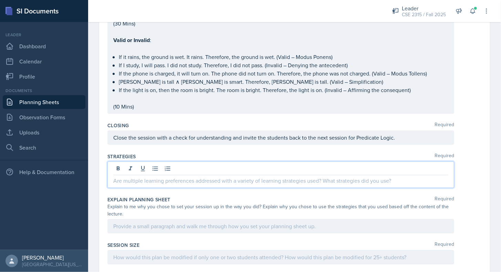
drag, startPoint x: 116, startPoint y: 173, endPoint x: 246, endPoint y: 175, distance: 130.2
click at [246, 176] on p at bounding box center [280, 180] width 335 height 8
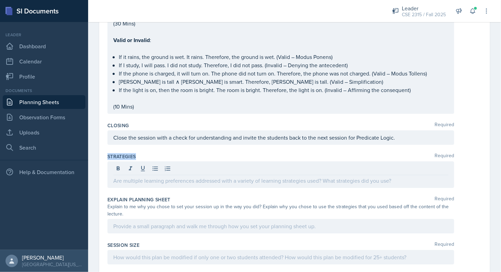
drag, startPoint x: 106, startPoint y: 147, endPoint x: 147, endPoint y: 143, distance: 40.8
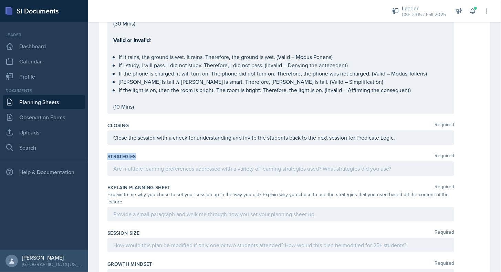
click at [147, 150] on div "Strategies Required" at bounding box center [294, 165] width 374 height 31
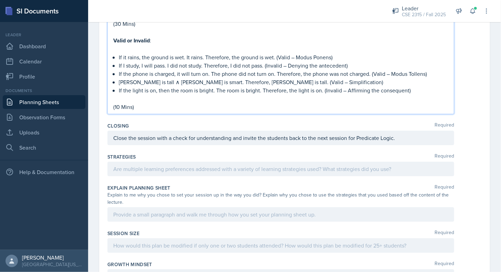
click at [207, 78] on p "[PERSON_NAME] is tall ∧ [PERSON_NAME] is smart. Therefore, [PERSON_NAME] is tal…" at bounding box center [284, 82] width 330 height 8
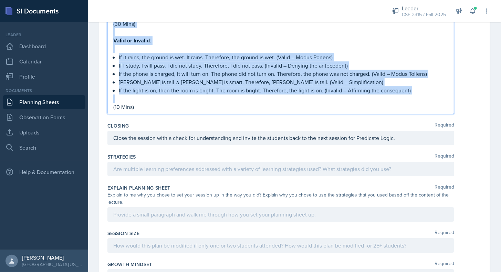
click at [207, 78] on p "[PERSON_NAME] is tall ∧ [PERSON_NAME] is smart. Therefore, [PERSON_NAME] is tal…" at bounding box center [284, 82] width 330 height 8
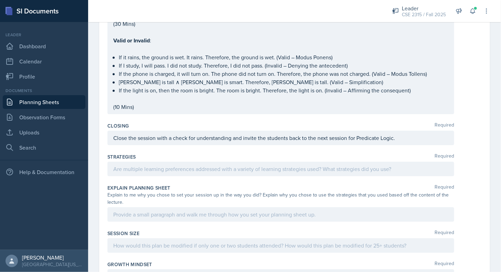
click at [212, 166] on div at bounding box center [280, 168] width 347 height 14
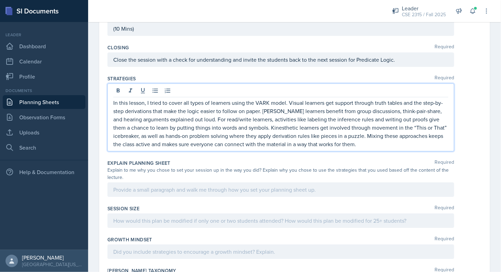
scroll to position [993, 0]
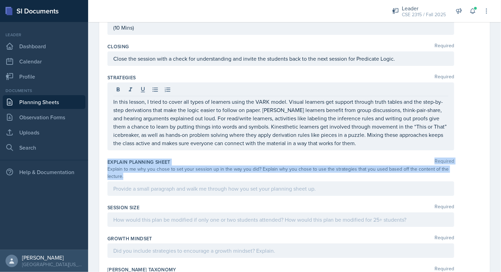
drag, startPoint x: 105, startPoint y: 150, endPoint x: 136, endPoint y: 166, distance: 34.8
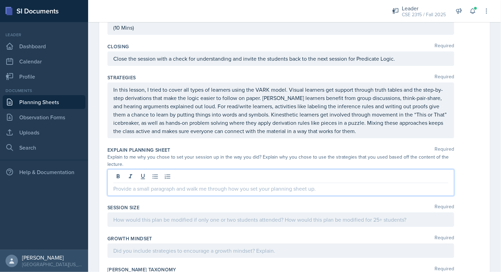
click at [136, 169] on div at bounding box center [280, 182] width 347 height 27
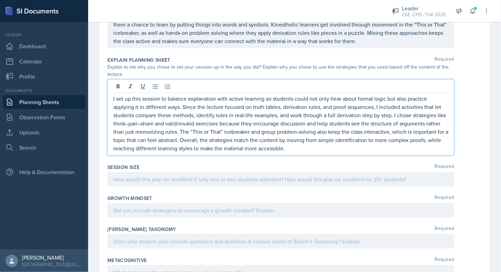
scroll to position [1087, 0]
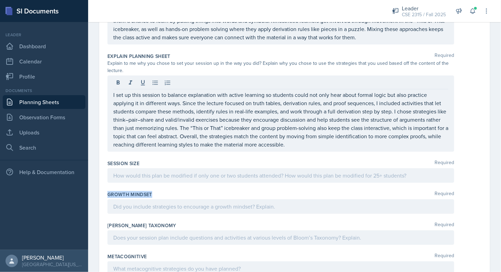
drag, startPoint x: 106, startPoint y: 181, endPoint x: 156, endPoint y: 182, distance: 49.9
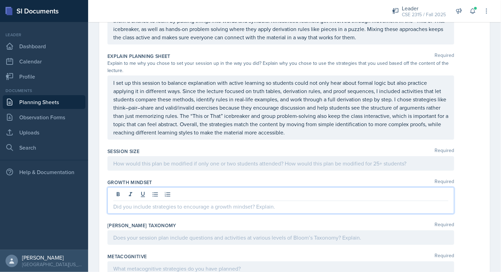
click at [156, 187] on div at bounding box center [280, 200] width 347 height 27
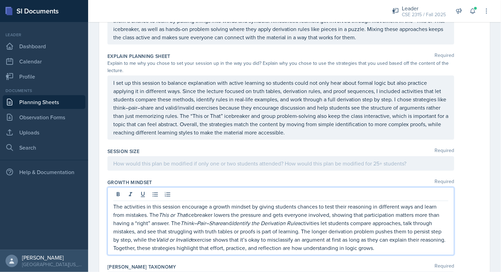
scroll to position [1149, 0]
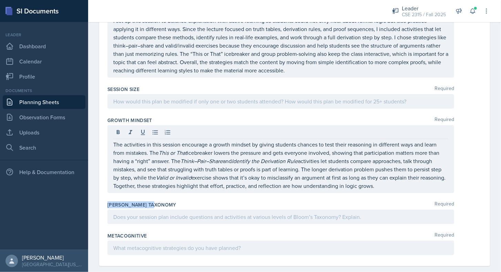
drag, startPoint x: 105, startPoint y: 194, endPoint x: 168, endPoint y: 194, distance: 63.4
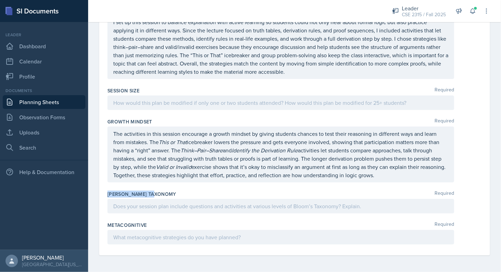
scroll to position [1137, 0]
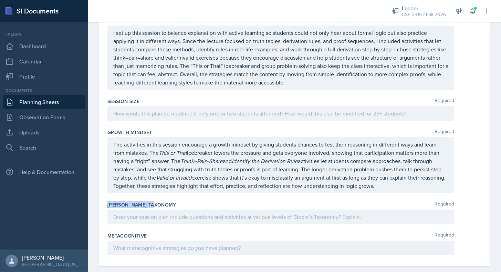
click at [168, 201] on div "[PERSON_NAME] Taxonomy Required" at bounding box center [294, 204] width 374 height 7
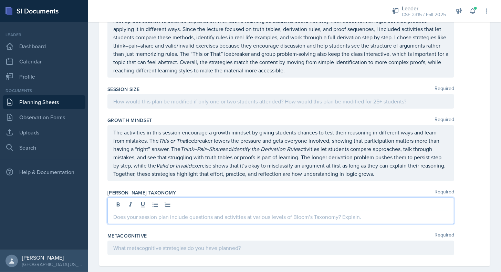
click at [165, 212] on p at bounding box center [280, 216] width 335 height 8
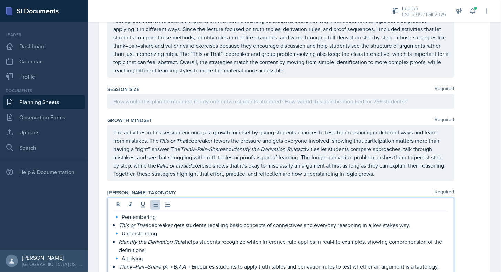
scroll to position [1213, 0]
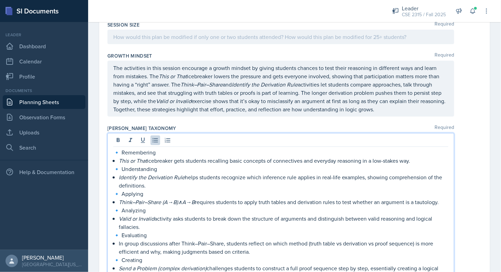
click at [120, 138] on div "🔹 Remembering This or That icebreaker gets students recalling basic concepts of…" at bounding box center [280, 208] width 347 height 150
click at [122, 148] on p "🔹 Remembering" at bounding box center [280, 152] width 335 height 8
click at [122, 165] on p "🔹 Understanding" at bounding box center [280, 169] width 335 height 8
click at [123, 189] on p "🔹 Applying" at bounding box center [280, 193] width 335 height 8
click at [123, 206] on p "🔹 Analyzing" at bounding box center [280, 210] width 335 height 8
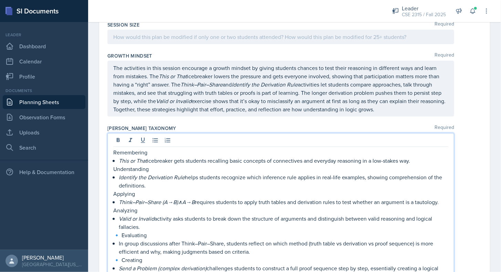
click at [122, 231] on p "🔹 Evaluating" at bounding box center [280, 235] width 335 height 8
click at [123, 255] on p "🔹 Creating" at bounding box center [280, 259] width 335 height 8
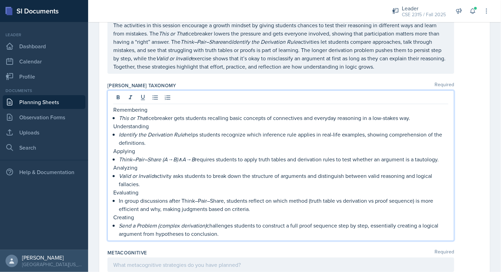
scroll to position [1256, 0]
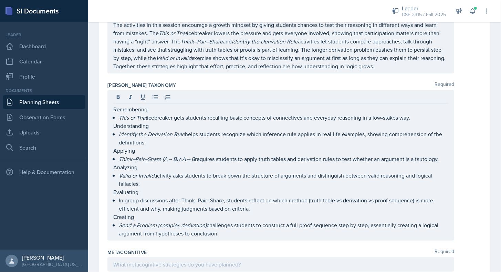
click at [198, 249] on div "Metacognitive Required" at bounding box center [294, 252] width 374 height 7
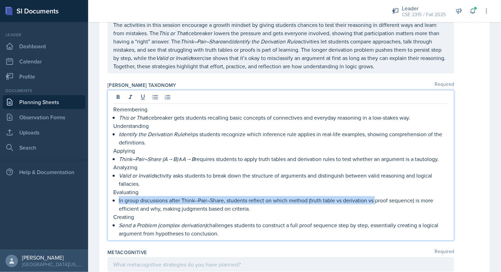
drag, startPoint x: 413, startPoint y: 180, endPoint x: 375, endPoint y: 193, distance: 39.7
click at [375, 196] on p "In group discussions after Think–Pair–Share, students reflect on which method (…" at bounding box center [284, 204] width 330 height 17
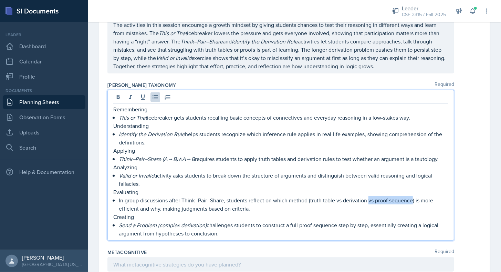
drag, startPoint x: 368, startPoint y: 191, endPoint x: 413, endPoint y: 193, distance: 44.5
click at [413, 196] on p "In group discussions after Think–Pair–Share, students reflect on which method (…" at bounding box center [284, 204] width 330 height 17
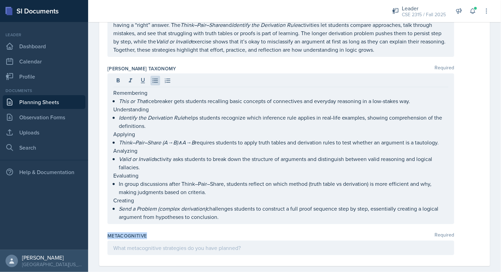
drag, startPoint x: 108, startPoint y: 226, endPoint x: 147, endPoint y: 224, distance: 38.6
click at [147, 232] on div "Metacognitive Required" at bounding box center [294, 235] width 374 height 7
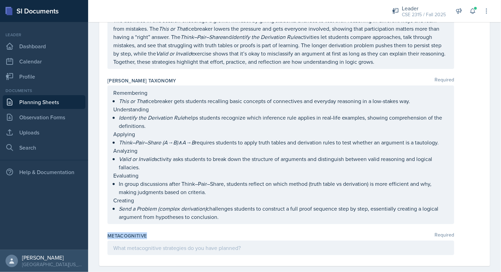
click at [147, 232] on div "Metacognitive Required" at bounding box center [294, 235] width 374 height 7
click at [197, 232] on div "Metacognitive Required" at bounding box center [294, 235] width 374 height 7
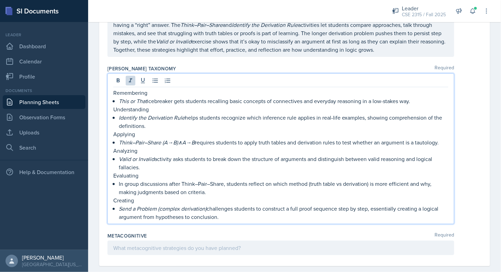
drag, startPoint x: 114, startPoint y: 86, endPoint x: 419, endPoint y: 91, distance: 304.4
click at [419, 91] on div "Remembering This or That icebreaker gets students recalling basic concepts of c…" at bounding box center [280, 154] width 335 height 132
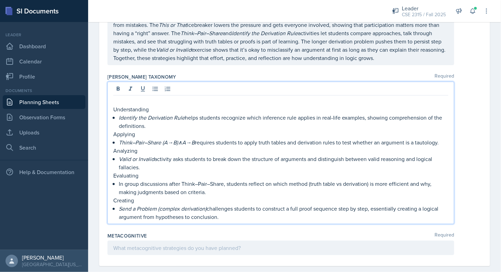
scroll to position [1256, 0]
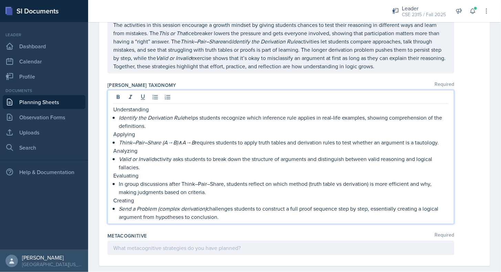
click at [207, 243] on p at bounding box center [280, 247] width 335 height 8
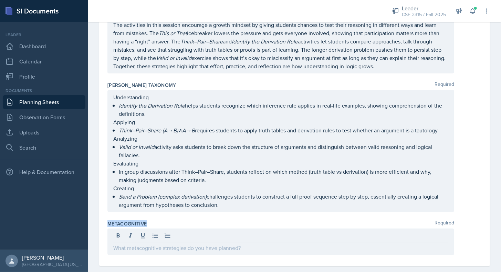
drag, startPoint x: 106, startPoint y: 213, endPoint x: 151, endPoint y: 214, distance: 44.8
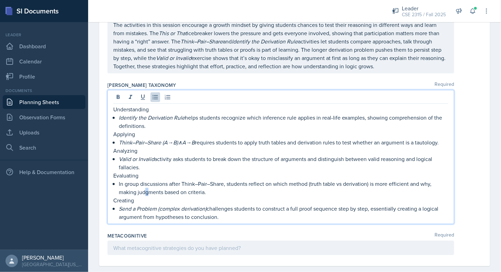
drag, startPoint x: 151, startPoint y: 214, endPoint x: 147, endPoint y: 178, distance: 36.4
click at [147, 179] on p "In group discussions after Think–Pair–Share, students reflect on which method (…" at bounding box center [284, 187] width 330 height 17
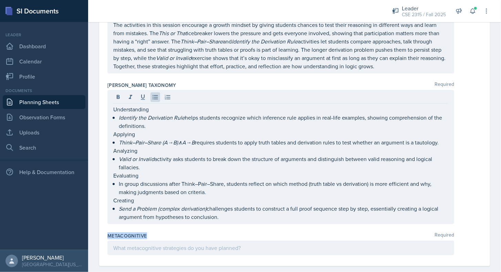
drag, startPoint x: 106, startPoint y: 225, endPoint x: 150, endPoint y: 225, distance: 44.4
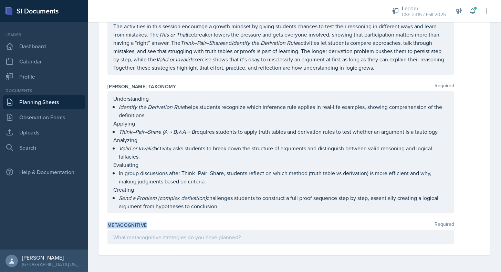
scroll to position [1244, 0]
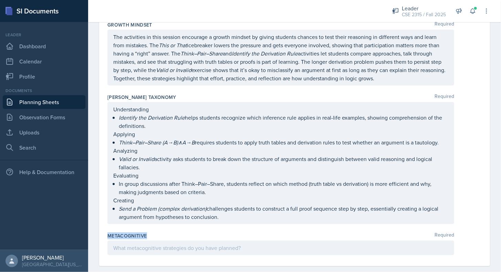
click at [150, 232] on div "Metacognitive Required" at bounding box center [294, 235] width 374 height 7
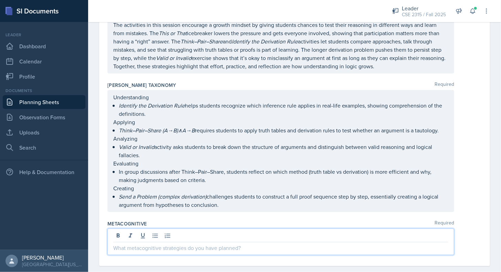
click at [202, 243] on p at bounding box center [280, 247] width 335 height 8
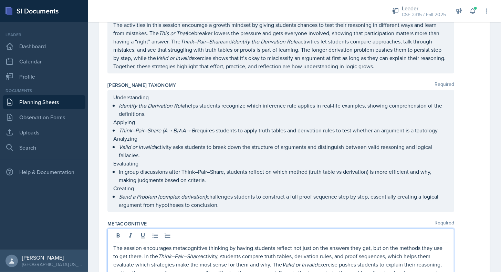
scroll to position [1269, 0]
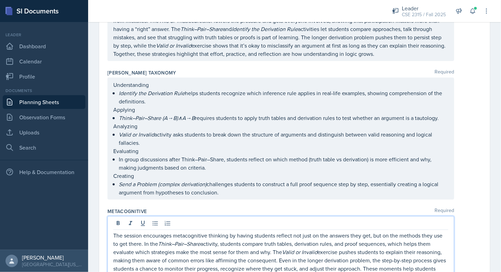
click at [214, 205] on div "Metacognitive Required The session encourages metacognitive thinking by having …" at bounding box center [294, 247] width 374 height 84
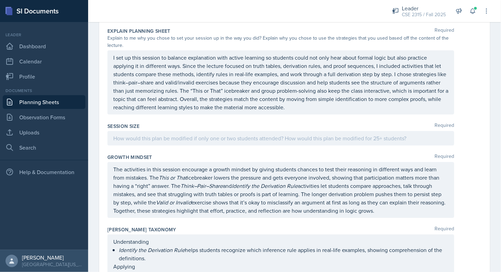
scroll to position [1090, 0]
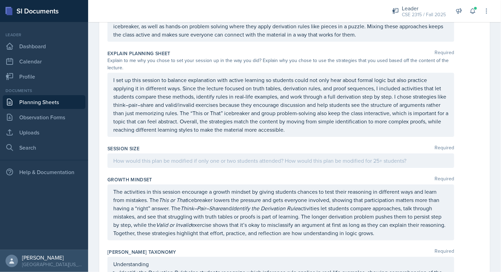
click at [190, 156] on p at bounding box center [280, 160] width 335 height 8
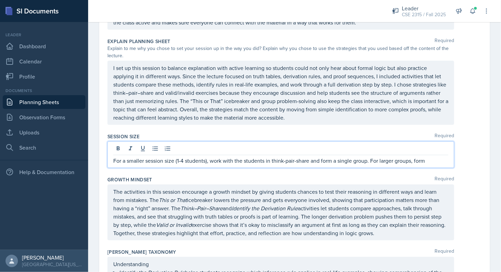
click at [405, 156] on p "For a smaller session size (1-4 students), work with the students in think-pair…" at bounding box center [280, 160] width 335 height 8
click at [404, 156] on p "For a smaller session size (1-4 students), work with the students in think-pair…" at bounding box center [280, 160] width 335 height 8
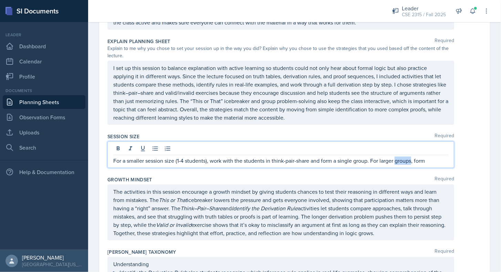
click at [404, 156] on p "For a smaller session size (1-4 students), work with the students in think-pair…" at bounding box center [280, 160] width 335 height 8
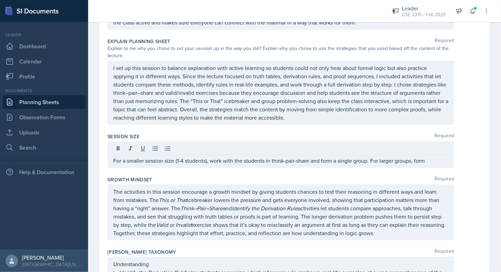
click at [405, 157] on div "For a smaller session size (1-4 students), work with the students in think-pair…" at bounding box center [280, 154] width 347 height 27
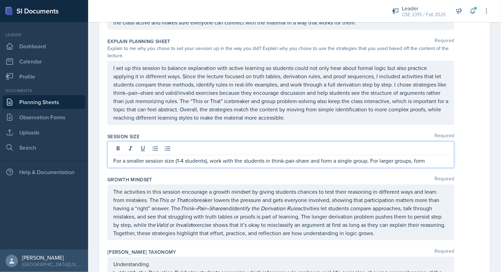
click at [407, 173] on div "Growth Mindset Required The activities in this session encourage a growth minds…" at bounding box center [294, 209] width 374 height 72
click at [409, 141] on div "For a smaller session size (1-4 students), work with the students in think-pair…" at bounding box center [280, 154] width 347 height 27
click at [409, 144] on div at bounding box center [280, 149] width 335 height 11
drag, startPoint x: 409, startPoint y: 138, endPoint x: 411, endPoint y: 154, distance: 16.3
click at [411, 156] on p "For a smaller session size (1-4 students), work with the students in think-pair…" at bounding box center [280, 160] width 335 height 8
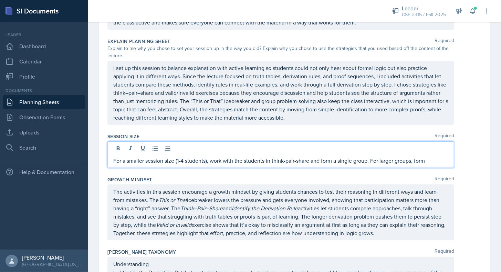
click at [412, 156] on p "For a smaller session size (1-4 students), work with the students in think-pair…" at bounding box center [280, 160] width 335 height 8
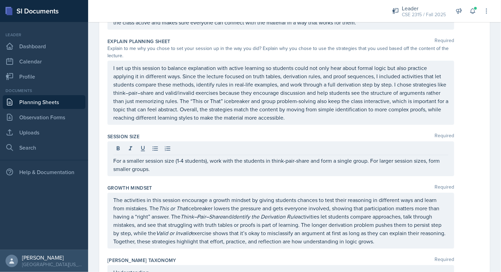
click at [300, 133] on div "Session Size Required" at bounding box center [294, 136] width 374 height 7
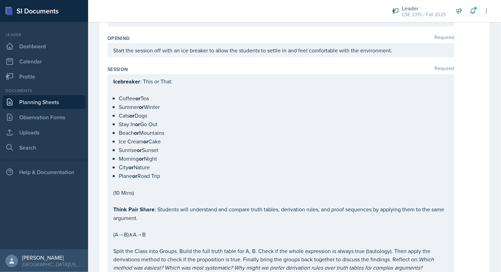
scroll to position [281, 0]
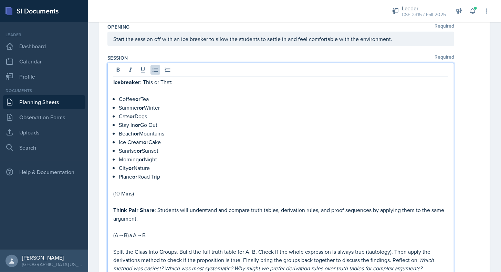
click at [365, 172] on p "Plane or Road Trip" at bounding box center [284, 176] width 330 height 9
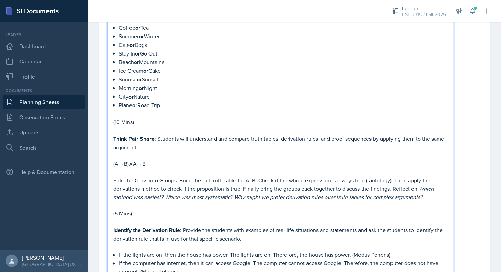
scroll to position [365, 0]
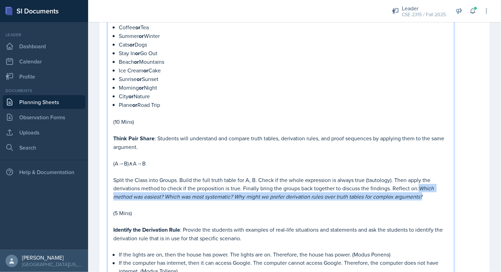
drag, startPoint x: 420, startPoint y: 179, endPoint x: 429, endPoint y: 192, distance: 15.8
click at [429, 192] on p "Split the Class into Groups. Build the full truth table for A, B. Check if the …" at bounding box center [280, 188] width 335 height 25
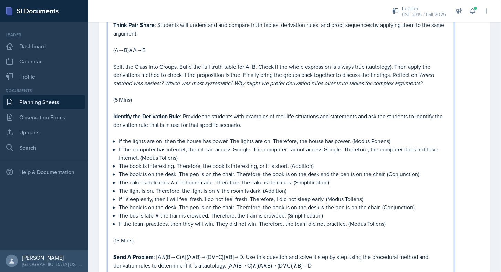
scroll to position [479, 0]
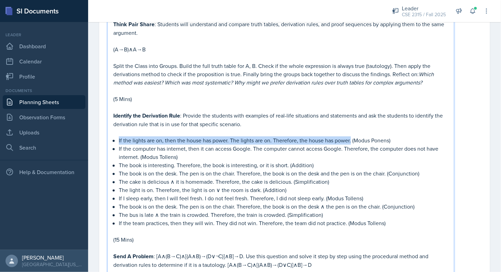
drag, startPoint x: 119, startPoint y: 134, endPoint x: 350, endPoint y: 132, distance: 231.4
click at [350, 136] on p "If the lights are on, then the house has power. The lights are on. Therefore, t…" at bounding box center [284, 140] width 330 height 8
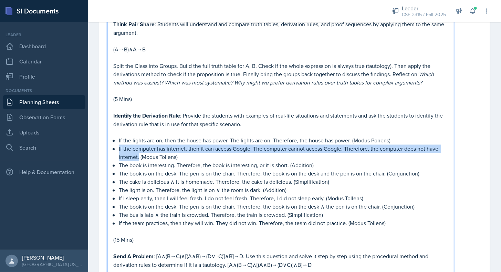
drag, startPoint x: 118, startPoint y: 143, endPoint x: 138, endPoint y: 149, distance: 20.6
click at [138, 149] on div "Icebreaker : This or That: Coffee or Tea Summer or Winter Cats or Dogs Stay In …" at bounding box center [280, 225] width 335 height 666
click at [138, 149] on p "If the computer has internet, then it can access Google. The computer cannot ac…" at bounding box center [284, 153] width 330 height 17
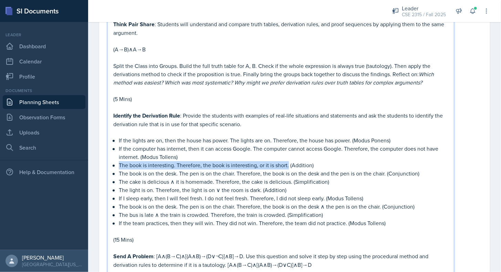
drag, startPoint x: 119, startPoint y: 159, endPoint x: 289, endPoint y: 158, distance: 169.4
click at [289, 161] on p "The book is interesting. Therefore, the book is interesting, or it is short. (A…" at bounding box center [284, 165] width 330 height 8
click at [288, 161] on p "The book is interesting. Therefore, the book is interesting, or it is short. (A…" at bounding box center [284, 165] width 330 height 8
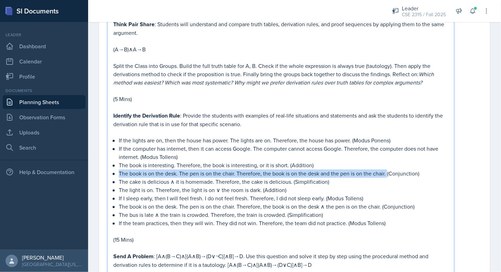
drag, startPoint x: 118, startPoint y: 167, endPoint x: 388, endPoint y: 167, distance: 269.3
click at [388, 169] on p "The book is on the desk. The pen is on the chair. Therefore, the book is on the…" at bounding box center [284, 173] width 330 height 8
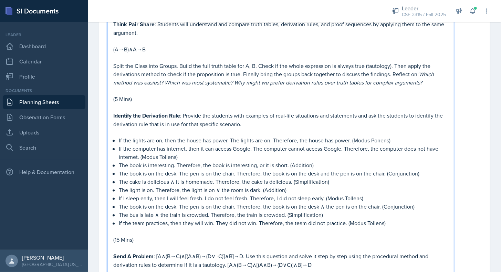
click at [126, 186] on p "The light is on. Therefore, the light is on ∨ the room is dark. (Addition)" at bounding box center [284, 190] width 330 height 8
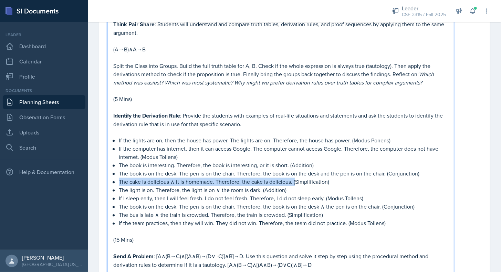
drag, startPoint x: 118, startPoint y: 174, endPoint x: 296, endPoint y: 174, distance: 177.7
click at [296, 178] on p "The cake is delicious ∧ it is homemade. Therefore, the cake is delicious. (Simp…" at bounding box center [284, 182] width 330 height 8
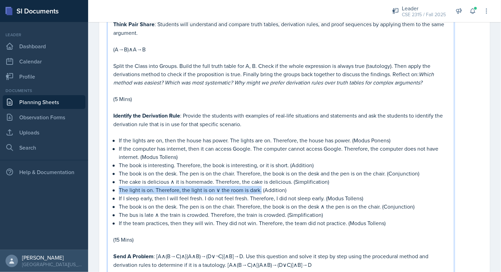
drag, startPoint x: 119, startPoint y: 182, endPoint x: 261, endPoint y: 181, distance: 141.5
click at [261, 186] on p "The light is on. Therefore, the light is on ∨ the room is dark. (Addition)" at bounding box center [284, 190] width 330 height 8
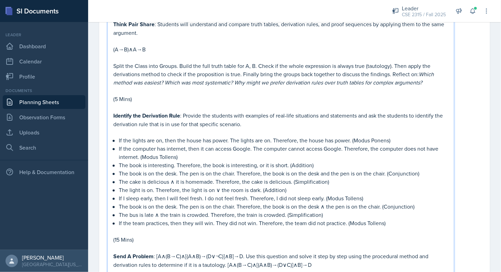
click at [225, 202] on p "The book is on the desk. The pen is on the chair. Therefore, the book is on the…" at bounding box center [284, 206] width 330 height 8
drag, startPoint x: 119, startPoint y: 191, endPoint x: 223, endPoint y: 190, distance: 103.7
click at [223, 194] on p "If I sleep early, then I will feel fresh. I do not feel fresh. Therefore, I did…" at bounding box center [284, 198] width 330 height 8
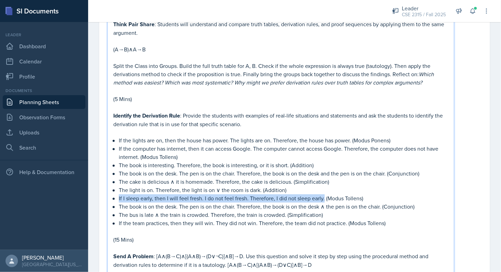
drag, startPoint x: 118, startPoint y: 190, endPoint x: 323, endPoint y: 189, distance: 205.2
click at [323, 189] on div "Icebreaker : This or That: Coffee or Tea Summer or Winter Cats or Dogs Stay In …" at bounding box center [280, 225] width 335 height 666
click at [316, 194] on p "If I sleep early, then I will feel fresh. I do not feel fresh. Therefore, I did…" at bounding box center [284, 198] width 330 height 8
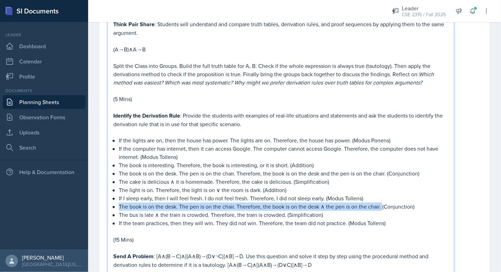
drag, startPoint x: 119, startPoint y: 199, endPoint x: 383, endPoint y: 198, distance: 264.5
click at [383, 202] on p "The book is on the desk. The pen is on the chair. Therefore, the book is on the…" at bounding box center [284, 206] width 330 height 8
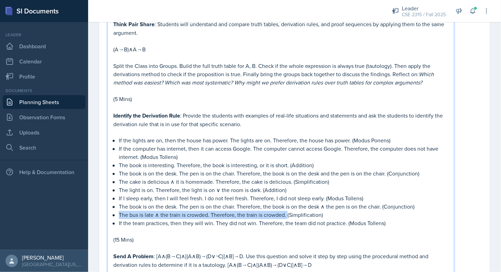
drag, startPoint x: 119, startPoint y: 207, endPoint x: 288, endPoint y: 207, distance: 168.4
click at [288, 211] on p "The bus is late ∧ the train is crowded. Therefore, the train is crowded. (Simpl…" at bounding box center [284, 215] width 330 height 8
click at [263, 219] on p "If the team practices, then they will win. They did not win. Therefore, the tea…" at bounding box center [284, 223] width 330 height 8
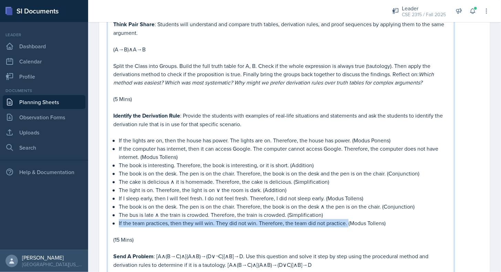
drag, startPoint x: 118, startPoint y: 217, endPoint x: 346, endPoint y: 218, distance: 227.6
click at [346, 219] on p "If the team practices, then they will win. They did not win. Therefore, the tea…" at bounding box center [284, 223] width 330 height 8
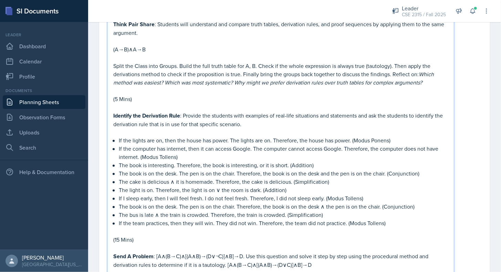
click at [327, 178] on p "The cake is delicious ∧ it is homemade. Therefore, the cake is delicious. (Simp…" at bounding box center [284, 182] width 330 height 8
drag, startPoint x: 351, startPoint y: 133, endPoint x: 392, endPoint y: 133, distance: 41.0
click at [392, 136] on p "If the lights are on, then the house has power. The lights are on. Therefore, t…" at bounding box center [284, 140] width 330 height 8
click at [390, 136] on p "If the lights are on, then the house has power. The lights are on. Therefore, t…" at bounding box center [284, 140] width 330 height 8
drag, startPoint x: 355, startPoint y: 134, endPoint x: 389, endPoint y: 136, distance: 33.5
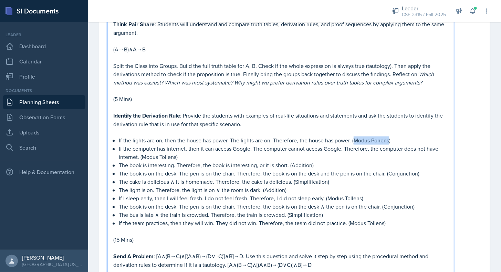
click at [389, 136] on p "If the lights are on, then the house has power. The lights are on. Therefore, t…" at bounding box center [284, 140] width 330 height 8
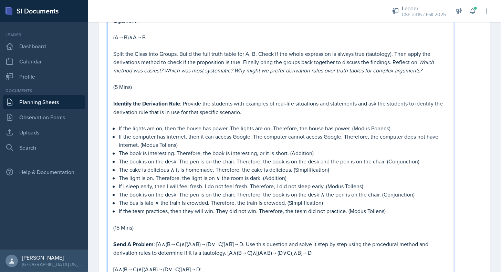
scroll to position [491, 0]
drag, startPoint x: 311, startPoint y: 147, endPoint x: 291, endPoint y: 147, distance: 19.3
click at [291, 148] on p "The book is interesting. Therefore, the book is interesting, or it is short. (A…" at bounding box center [284, 152] width 330 height 8
drag, startPoint x: 296, startPoint y: 163, endPoint x: 326, endPoint y: 162, distance: 30.0
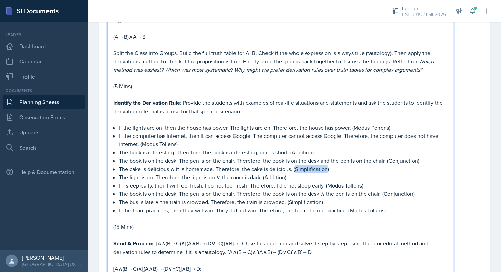
click at [326, 165] on p "The cake is delicious ∧ it is homemade. Therefore, the cake is delicious. (Simp…" at bounding box center [284, 169] width 330 height 8
click at [307, 165] on p "The cake is delicious ∧ it is homemade. Therefore, the cake is delicious. (Simp…" at bounding box center [284, 169] width 330 height 8
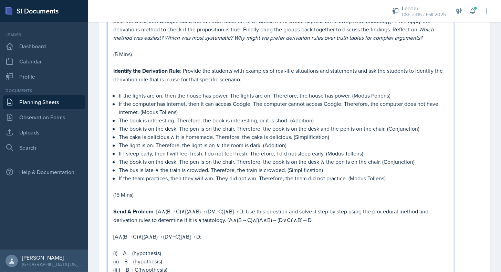
click at [188, 191] on p "(15 Mins)" at bounding box center [280, 195] width 335 height 8
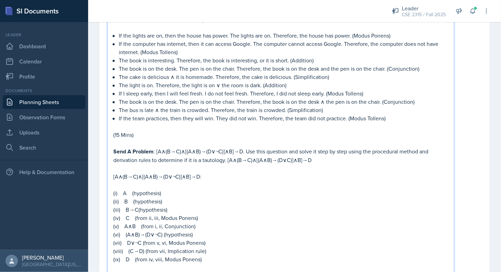
scroll to position [607, 0]
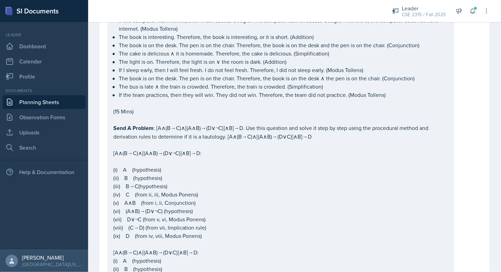
drag, startPoint x: 113, startPoint y: 148, endPoint x: 212, endPoint y: 149, distance: 99.9
click at [212, 149] on div "Icebreaker : This or That: Coffee or Tea Summer or Winter Cats or Dogs Stay In …" at bounding box center [280, 91] width 347 height 685
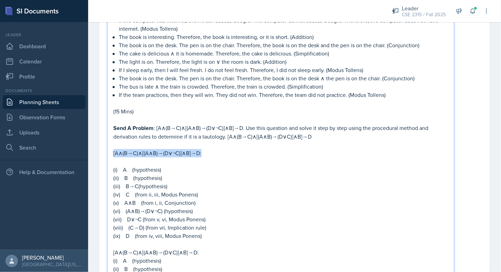
drag, startPoint x: 114, startPoint y: 143, endPoint x: 207, endPoint y: 142, distance: 93.3
click at [207, 149] on p "[A∧(B→C)∧[(A∧B)→(D∨¬C)]∧B]→D:" at bounding box center [280, 153] width 335 height 8
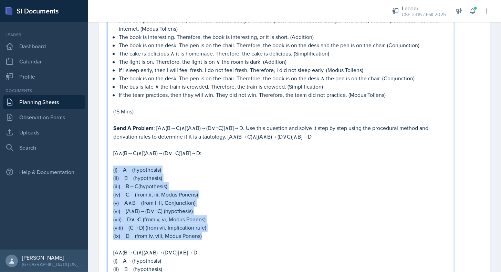
drag, startPoint x: 113, startPoint y: 162, endPoint x: 213, endPoint y: 227, distance: 119.5
click at [213, 227] on div "Icebreaker : This or That: Coffee or Tea Summer or Winter Cats or Dogs Stay In …" at bounding box center [280, 97] width 335 height 666
click at [213, 231] on p "(ix) D (from iv, viii, Modus Ponens)" at bounding box center [280, 235] width 335 height 8
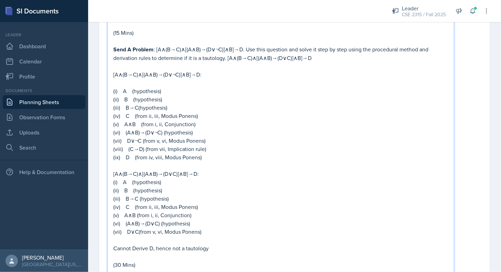
scroll to position [686, 0]
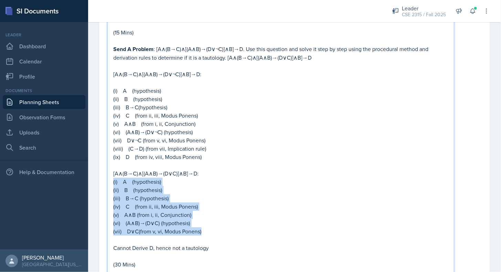
drag, startPoint x: 113, startPoint y: 176, endPoint x: 211, endPoint y: 225, distance: 109.0
click at [211, 225] on div "Icebreaker : This or That: Coffee or Tea Summer or Winter Cats or Dogs Stay In …" at bounding box center [280, 18] width 335 height 666
click at [211, 227] on p "(vii) D∨C(from v, vi, Modus Ponens)" at bounding box center [280, 231] width 335 height 8
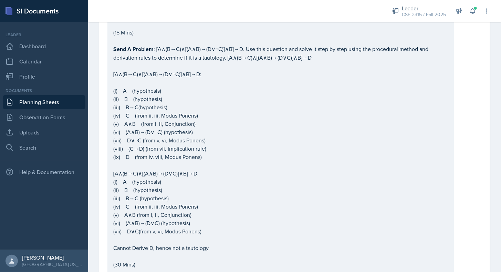
drag, startPoint x: 112, startPoint y: 174, endPoint x: 219, endPoint y: 222, distance: 117.8
click at [219, 222] on div "Icebreaker : This or That: Coffee or Tea Summer or Winter Cats or Dogs Stay In …" at bounding box center [280, 12] width 347 height 685
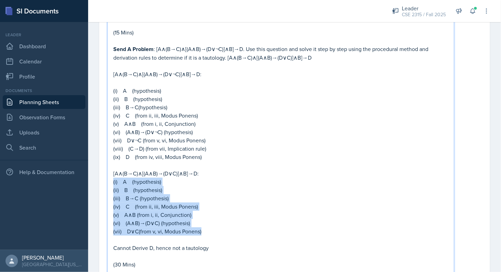
drag, startPoint x: 209, startPoint y: 226, endPoint x: 108, endPoint y: 174, distance: 113.5
click at [108, 174] on div "Icebreaker : This or That: Coffee or Tea Summer or Winter Cats or Dogs Stay In …" at bounding box center [280, 12] width 347 height 685
click at [132, 194] on p "(iii) B→C (hypothesis)" at bounding box center [280, 198] width 335 height 8
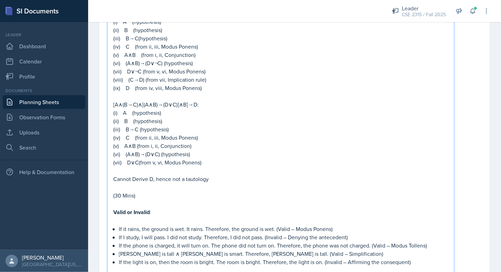
scroll to position [806, 0]
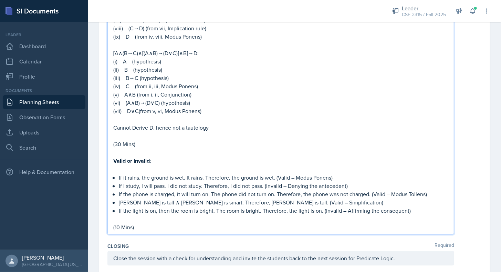
click at [159, 165] on p at bounding box center [280, 169] width 335 height 8
drag, startPoint x: 119, startPoint y: 169, endPoint x: 273, endPoint y: 168, distance: 153.9
click at [273, 173] on p "If it rains, the ground is wet. It rains. Therefore, the ground is wet. (Valid …" at bounding box center [284, 177] width 330 height 8
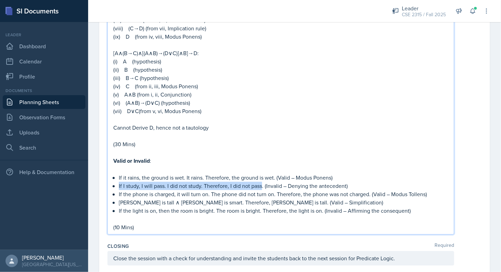
drag, startPoint x: 119, startPoint y: 178, endPoint x: 262, endPoint y: 176, distance: 143.6
click at [262, 181] on p "If I study, I will pass. I did not study. Therefore, I did not pass. (Invalid –…" at bounding box center [284, 185] width 330 height 8
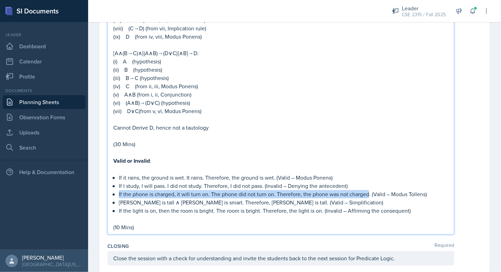
drag, startPoint x: 117, startPoint y: 184, endPoint x: 367, endPoint y: 185, distance: 250.0
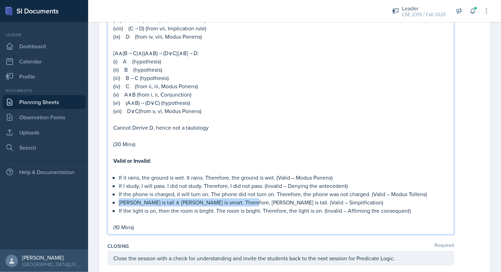
drag, startPoint x: 118, startPoint y: 194, endPoint x: 238, endPoint y: 191, distance: 119.5
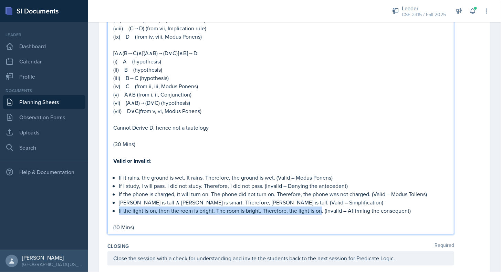
drag, startPoint x: 119, startPoint y: 201, endPoint x: 320, endPoint y: 200, distance: 200.4
click at [320, 206] on p "If the light is on, then the room is bright. The room is bright. Therefore, the…" at bounding box center [284, 210] width 330 height 8
click at [319, 206] on p "If the light is on, then the room is bright. The room is bright. Therefore, the…" at bounding box center [284, 210] width 330 height 8
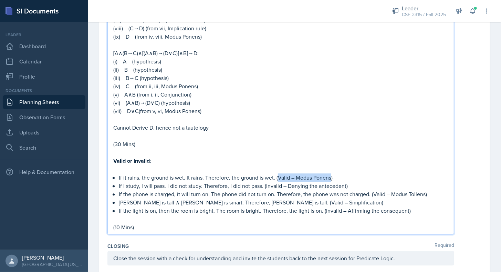
drag, startPoint x: 278, startPoint y: 169, endPoint x: 330, endPoint y: 167, distance: 51.7
click at [330, 173] on p "If it rains, the ground is wet. It rains. Therefore, the ground is wet. (Valid …" at bounding box center [284, 177] width 330 height 8
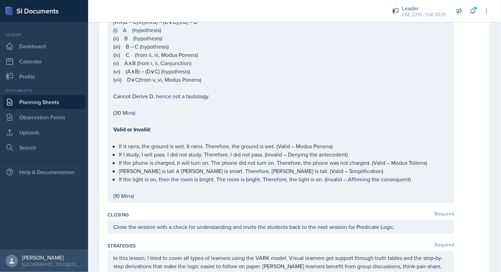
click at [227, 219] on div "Close the session with a check for understanding and invite the students back t…" at bounding box center [280, 226] width 347 height 14
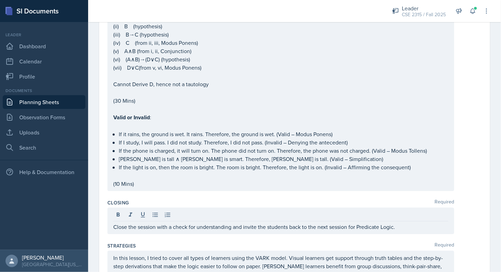
click at [207, 199] on div "Closing Required" at bounding box center [294, 202] width 374 height 7
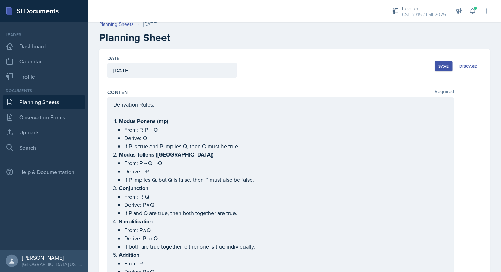
scroll to position [0, 0]
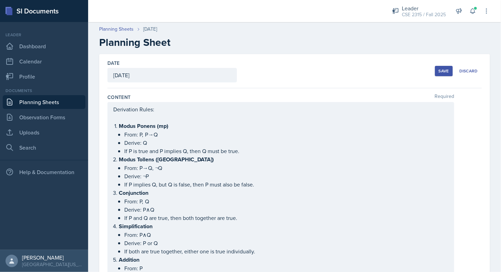
click at [435, 75] on button "Save" at bounding box center [444, 71] width 18 height 10
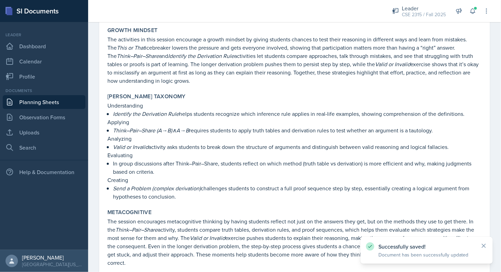
scroll to position [1174, 0]
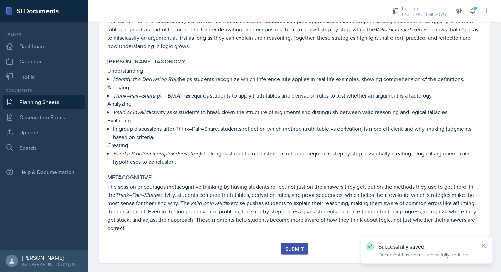
click at [291, 246] on div "Submit" at bounding box center [294, 249] width 18 height 6
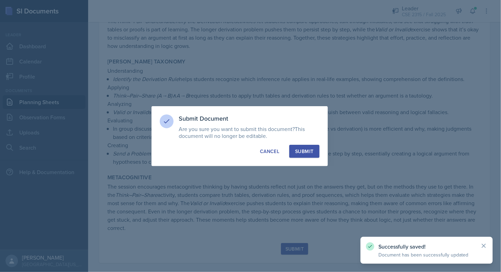
click at [303, 154] on div "Submit" at bounding box center [304, 151] width 18 height 7
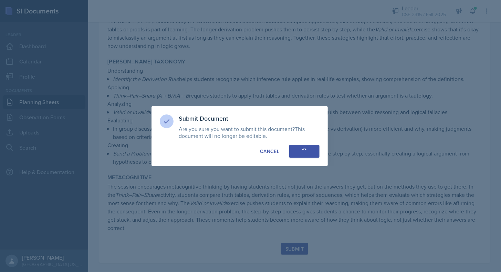
scroll to position [1154, 0]
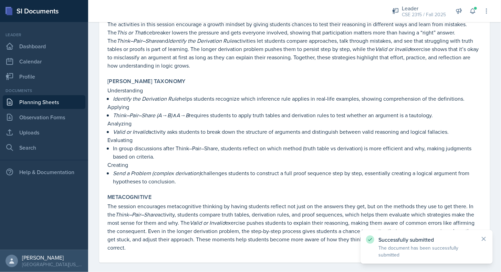
click at [42, 103] on link "Planning Sheets" at bounding box center [44, 102] width 83 height 14
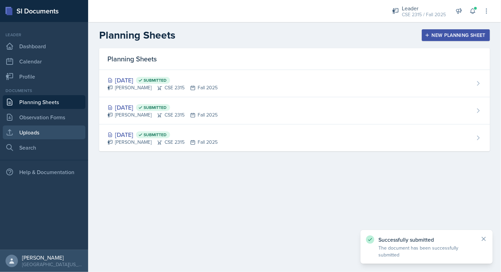
click at [35, 137] on link "Uploads" at bounding box center [44, 132] width 83 height 14
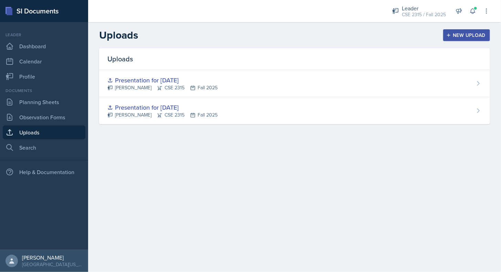
click at [468, 31] on button "New Upload" at bounding box center [466, 35] width 47 height 12
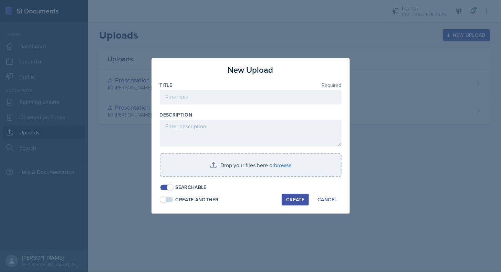
click at [239, 85] on div "Title Required" at bounding box center [251, 85] width 182 height 7
click at [232, 94] on input at bounding box center [251, 97] width 182 height 14
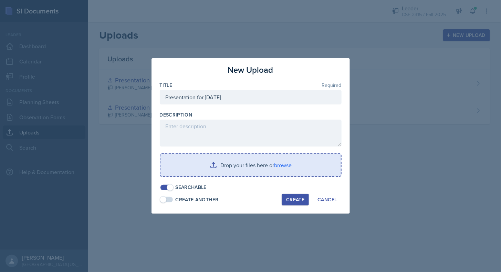
click at [224, 154] on input "file" at bounding box center [250, 165] width 180 height 22
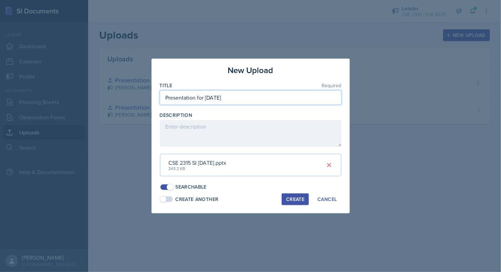
click at [272, 101] on input "Presentation for [DATE]" at bounding box center [251, 97] width 182 height 14
type input "Presentation for [DATE]"
click at [291, 196] on div "Create" at bounding box center [295, 199] width 18 height 6
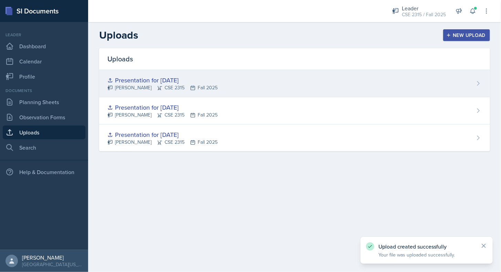
click at [437, 82] on div "Presentation for [DATE] [PERSON_NAME] CSE 2315 Fall 2025" at bounding box center [294, 83] width 391 height 27
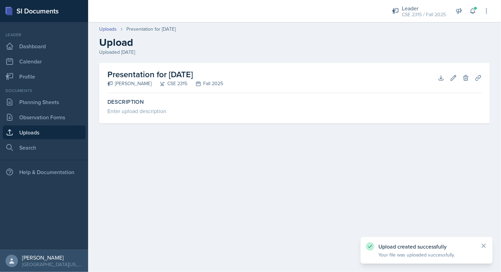
click at [472, 81] on div "Download Edit Delete Planning Sheets" at bounding box center [460, 77] width 44 height 7
click at [478, 80] on icon at bounding box center [478, 77] width 7 height 7
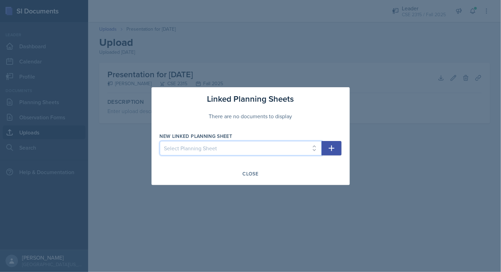
click at [300, 150] on select "Select Planning Sheet [DATE] [DATE] [DATE]" at bounding box center [241, 148] width 162 height 14
select select "499f3a5f-49e3-4cd9-a1b8-d23225e59a60"
click at [160, 141] on select "Select Planning Sheet [DATE] [DATE] [DATE]" at bounding box center [241, 148] width 162 height 14
click at [328, 147] on icon "button" at bounding box center [331, 148] width 8 height 8
select select
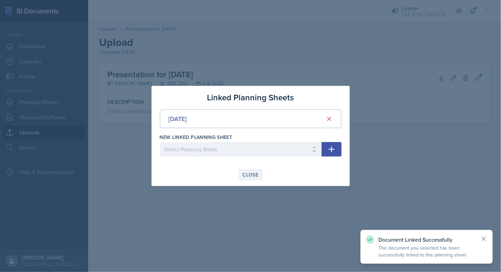
click at [244, 176] on div "Close" at bounding box center [251, 175] width 16 height 6
